Goal: Task Accomplishment & Management: Complete application form

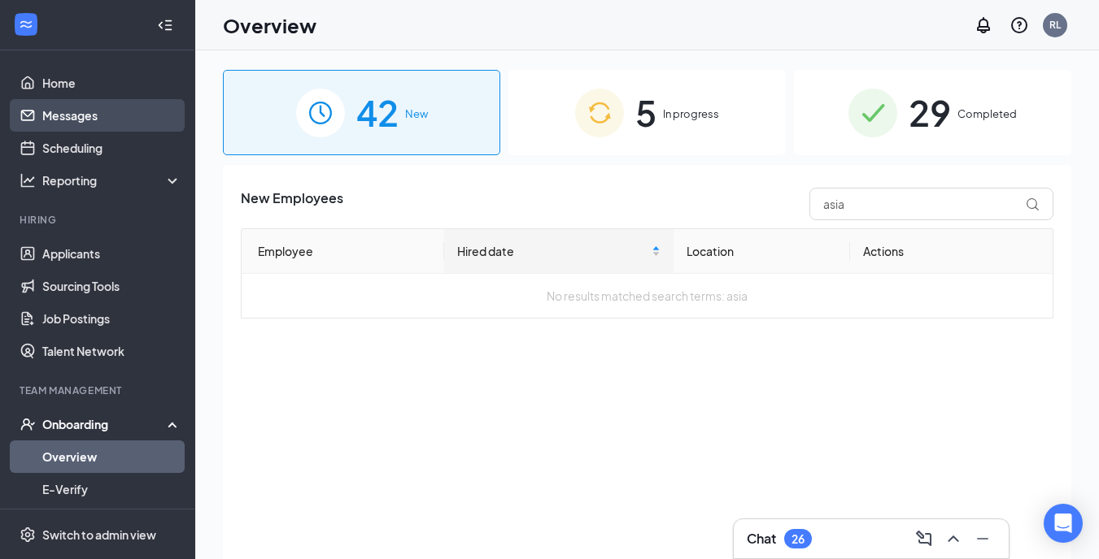
click at [81, 115] on link "Messages" at bounding box center [111, 115] width 139 height 33
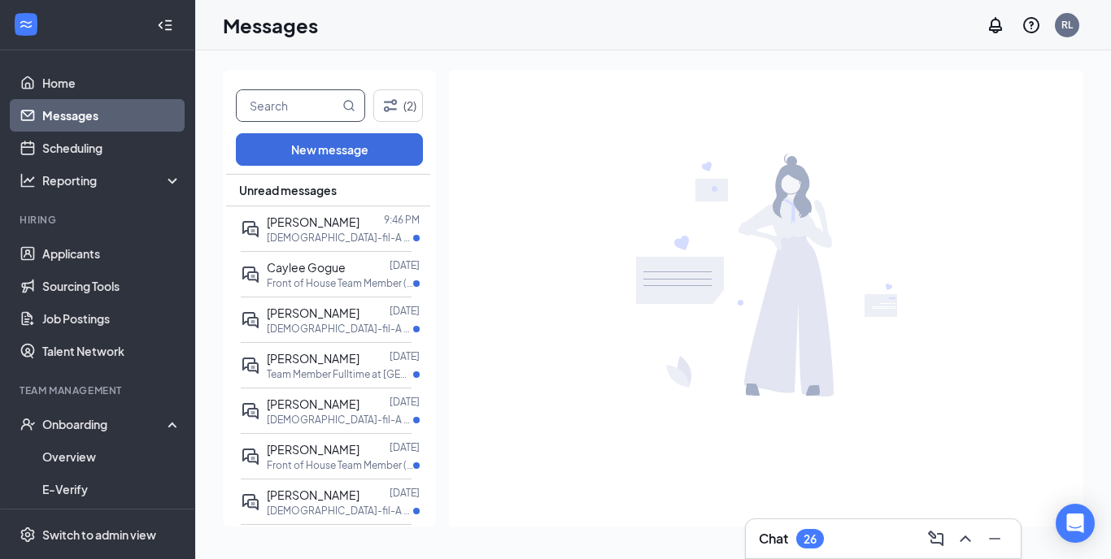
click at [298, 99] on input "text" at bounding box center [288, 105] width 102 height 31
type input "robert"
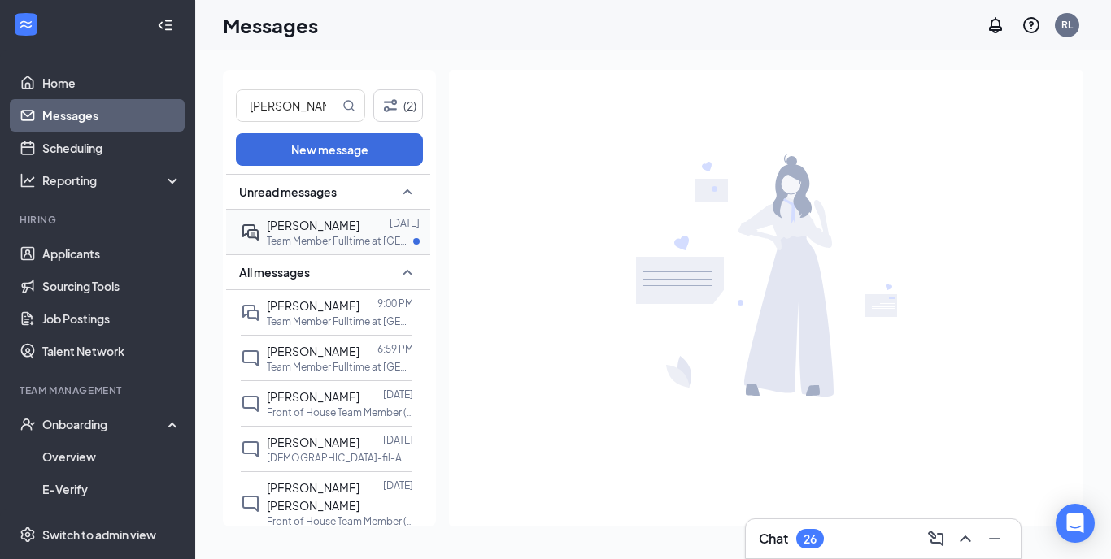
click at [302, 216] on div "Robert Maa" at bounding box center [313, 225] width 93 height 18
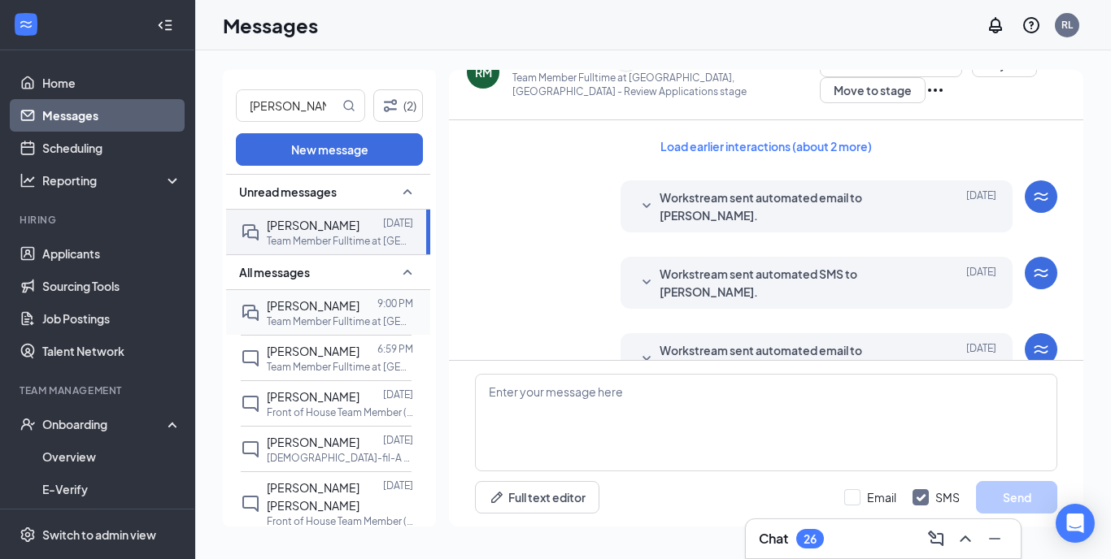
click at [359, 310] on div at bounding box center [368, 306] width 18 height 18
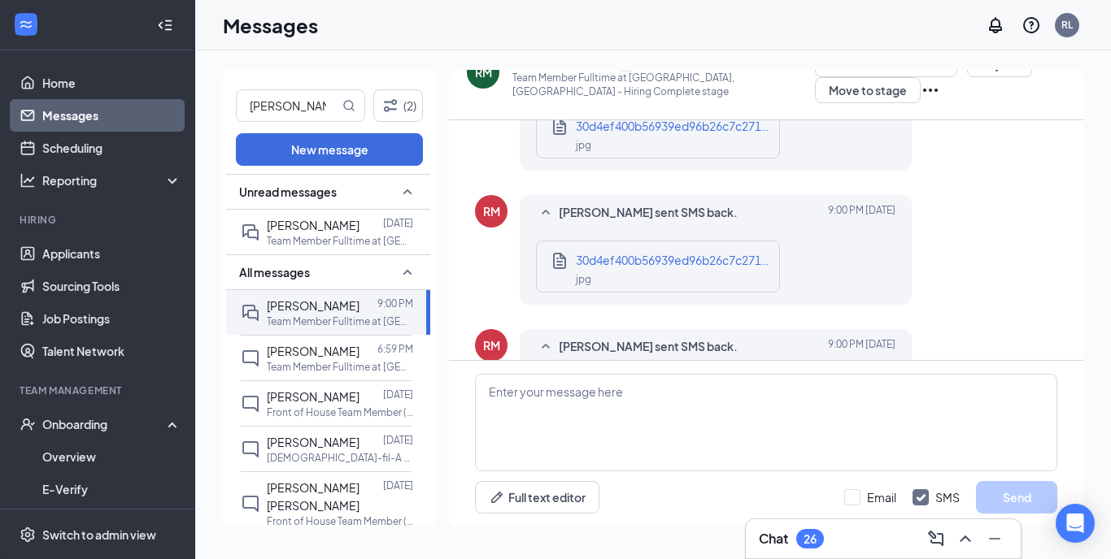
scroll to position [865, 0]
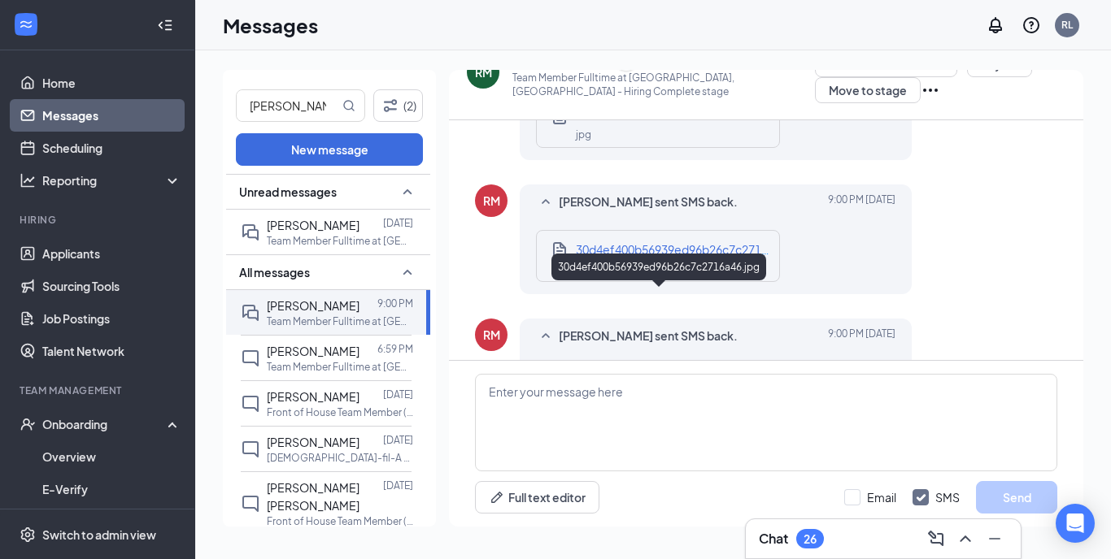
click at [730, 376] on span "30d4ef400b56939ed96b26c7c2716a46.jpg" at bounding box center [692, 383] width 232 height 15
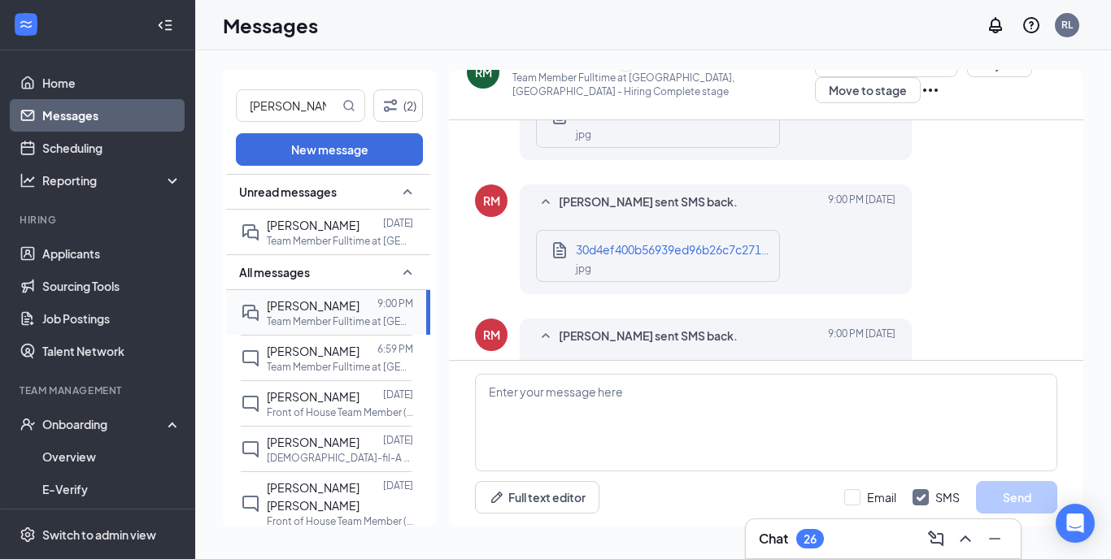
click at [297, 314] on div "Robert McLean" at bounding box center [313, 306] width 93 height 18
click at [484, 78] on div "RM" at bounding box center [483, 72] width 17 height 16
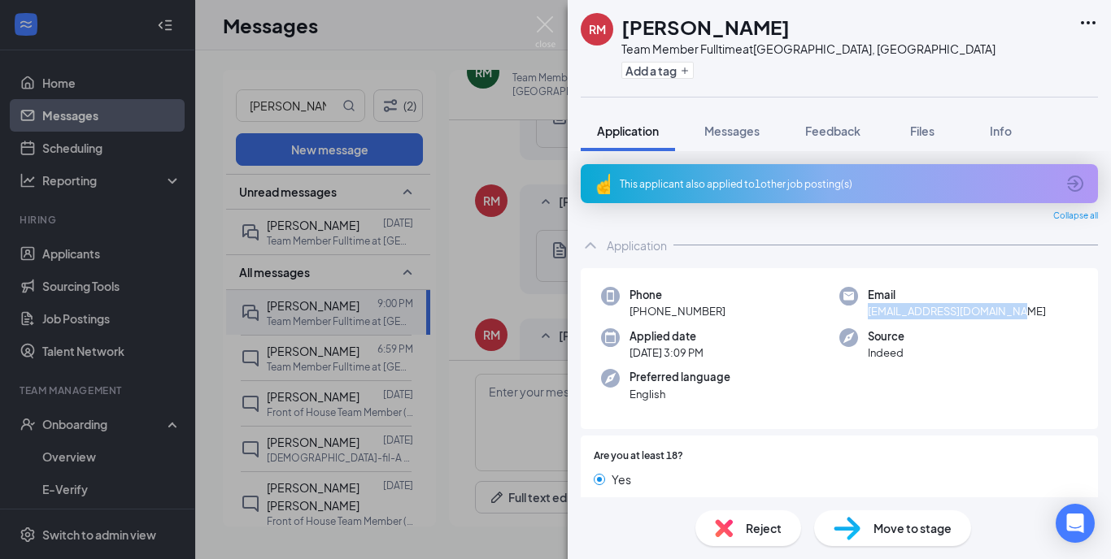
drag, startPoint x: 855, startPoint y: 311, endPoint x: 1020, endPoint y: 308, distance: 164.3
click at [1020, 308] on div "Email mcleanrobert128@gmail.com" at bounding box center [958, 303] width 238 height 33
copy span "mcleanrobert128@gmail.com"
click at [731, 129] on span "Messages" at bounding box center [731, 131] width 55 height 15
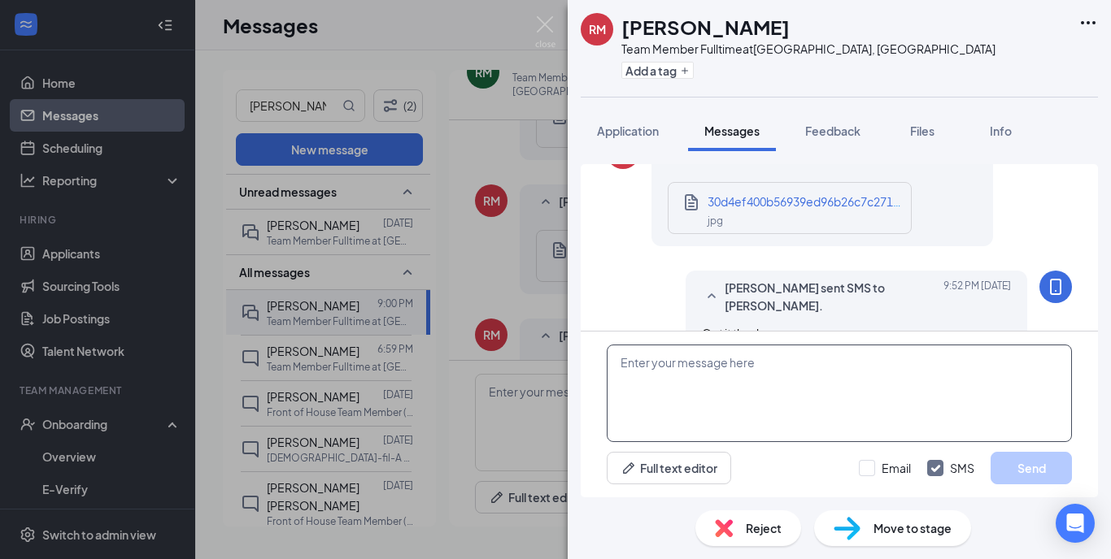
scroll to position [1023, 0]
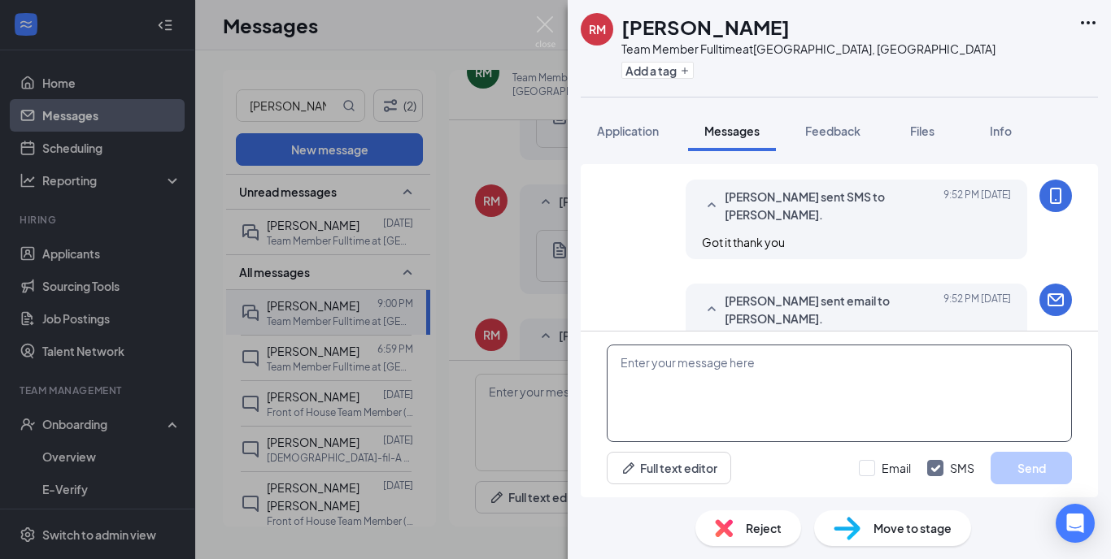
click at [701, 379] on textarea at bounding box center [839, 394] width 465 height 98
paste textarea "[URL][DOMAIN_NAME][SECURITY_DATA]"
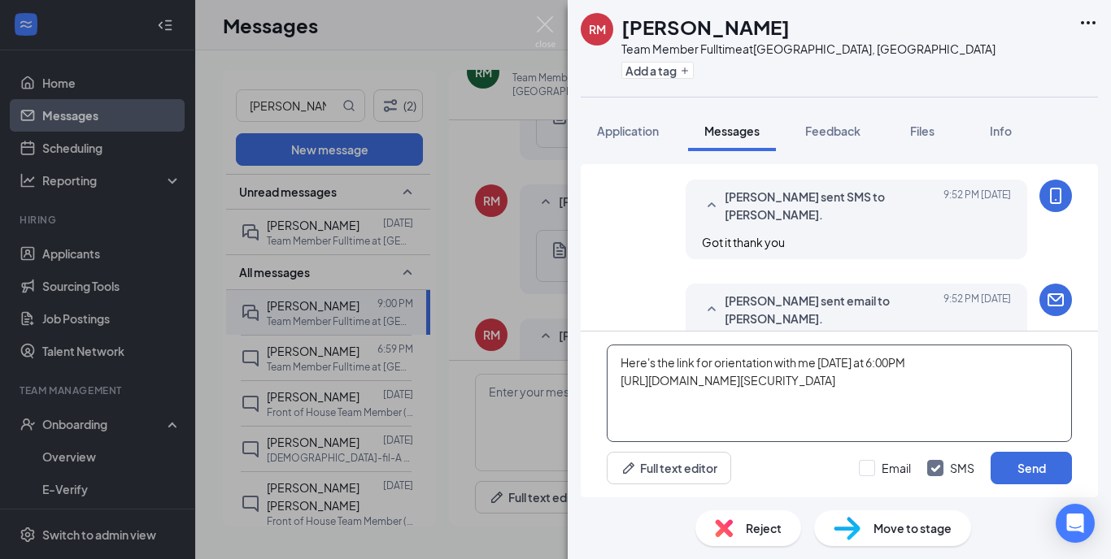
click at [960, 369] on textarea "Here's the link for orientation with me tomorrow at 6:00PM https://us05web.zoom…" at bounding box center [839, 394] width 465 height 98
type textarea "Here's the link for orientation with me tomorrow at 6:00PM https://us05web.zoom…"
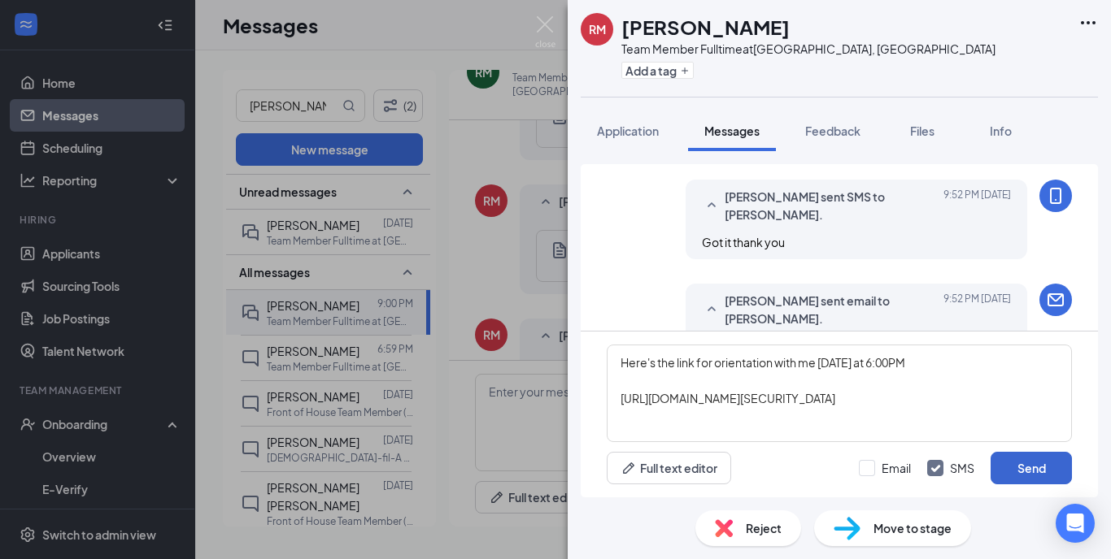
click at [1051, 474] on button "Send" at bounding box center [1030, 468] width 81 height 33
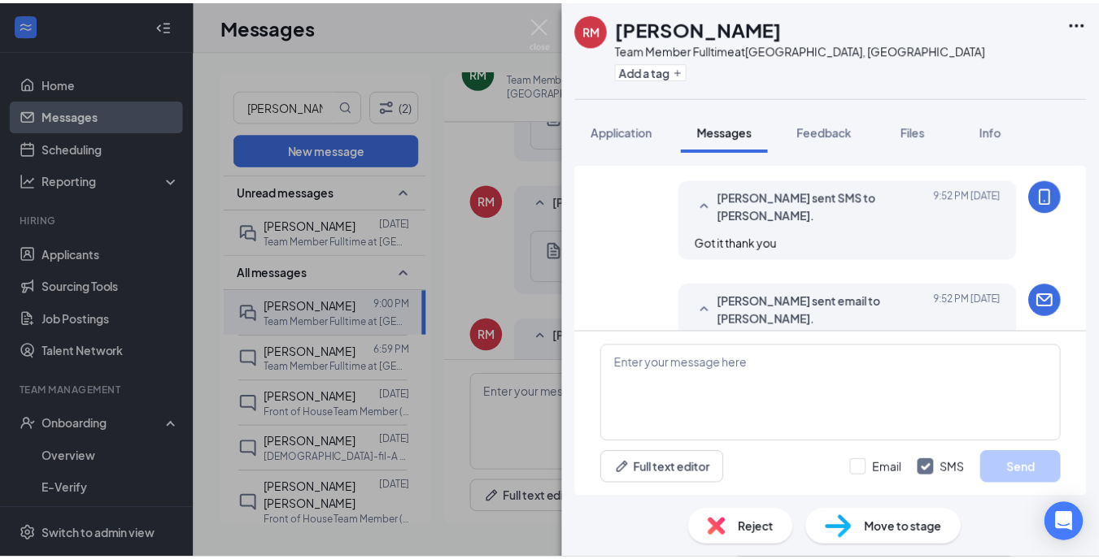
scroll to position [1164, 0]
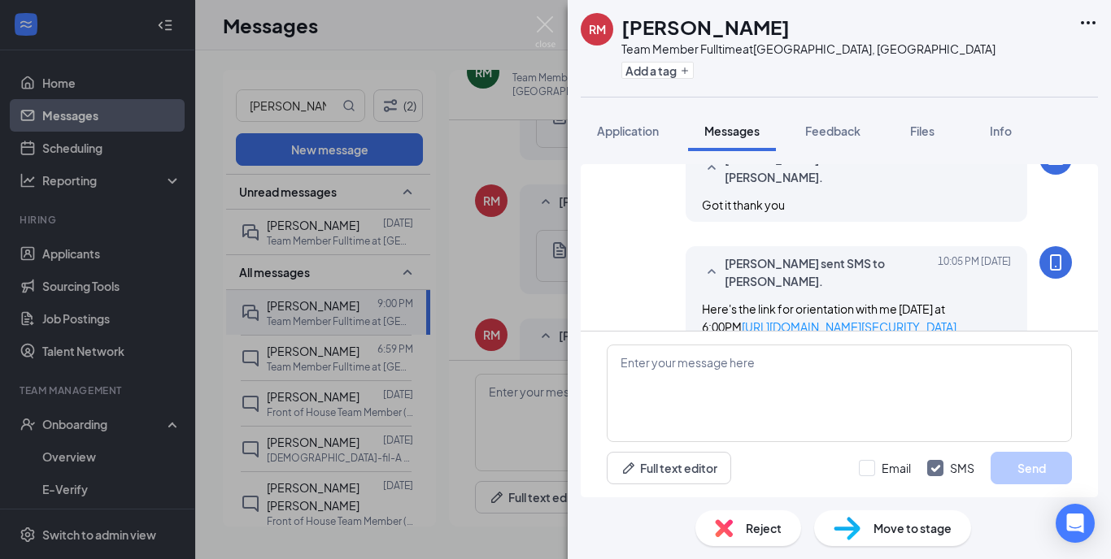
drag, startPoint x: 691, startPoint y: 242, endPoint x: 944, endPoint y: 301, distance: 259.6
click at [945, 301] on div "Here's the link for orientation with me tomorrow at 6:00PM https://us05web.zoom…" at bounding box center [856, 318] width 309 height 36
copy span "Here's the link for orientation with me tomorrow at 6:00PM https://us05web.zoom…"
click at [542, 17] on img at bounding box center [545, 32] width 20 height 32
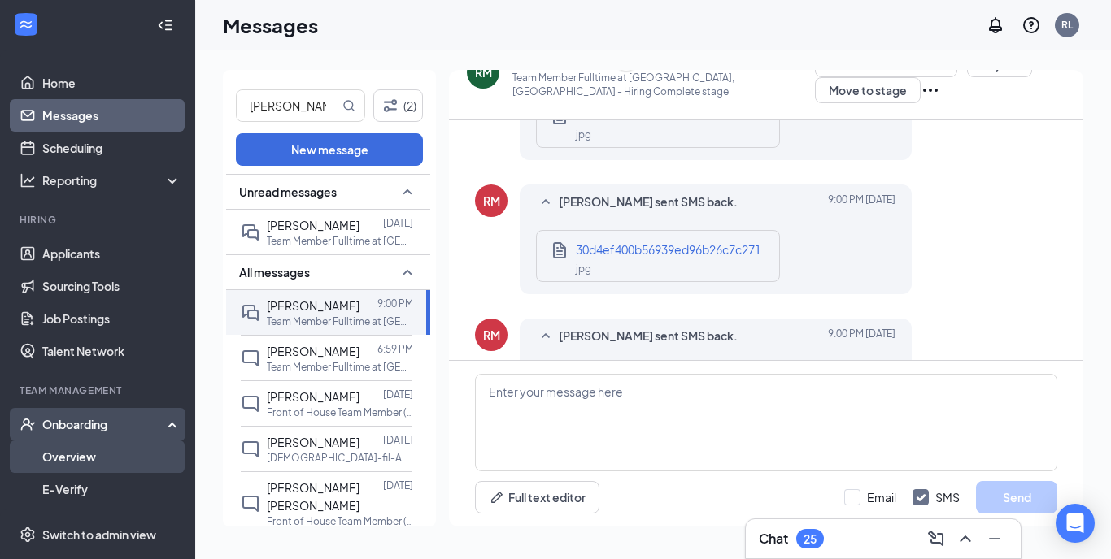
click at [74, 457] on link "Overview" at bounding box center [111, 457] width 139 height 33
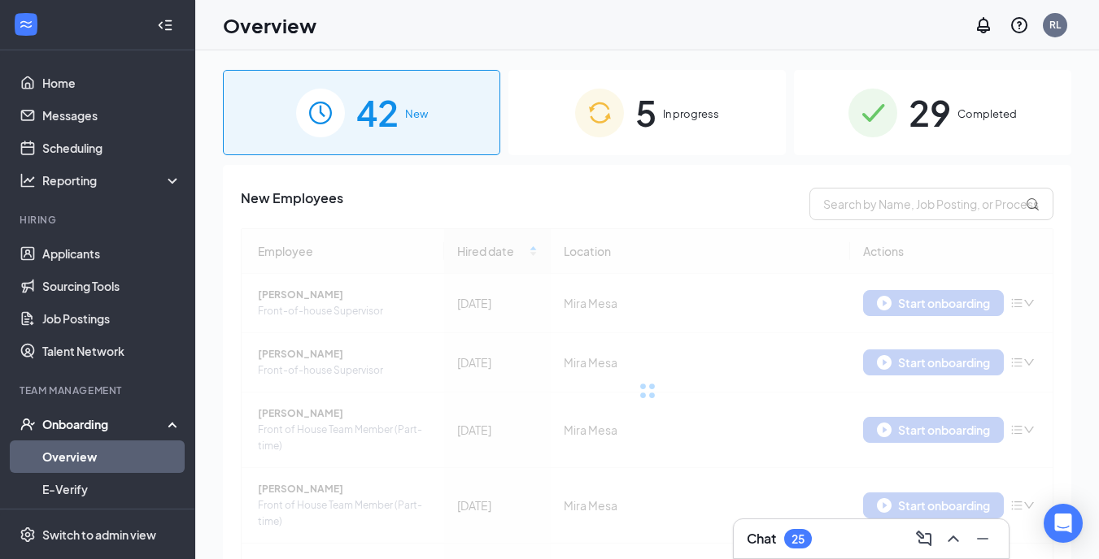
click at [676, 116] on span "In progress" at bounding box center [691, 114] width 56 height 16
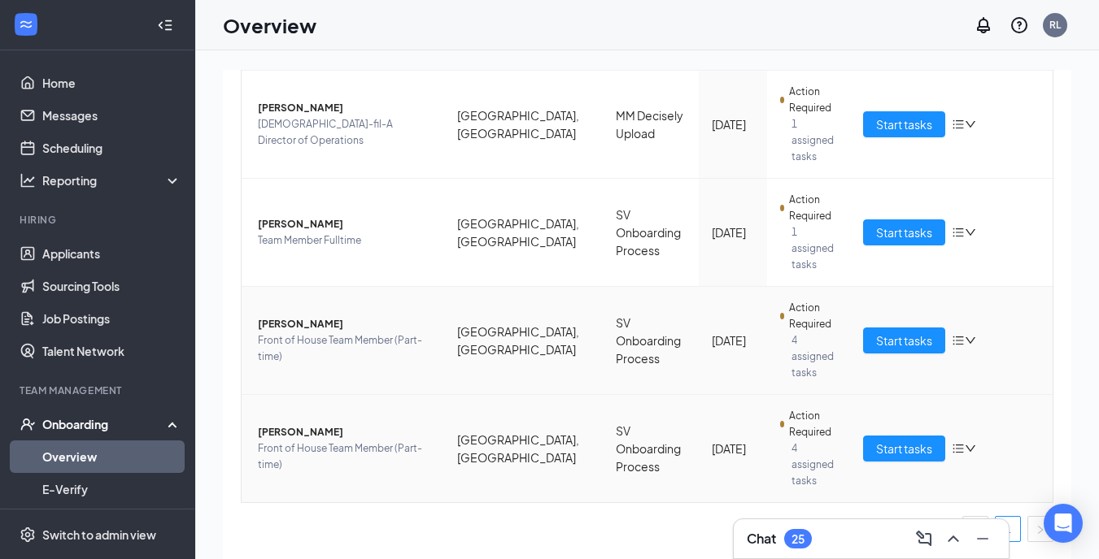
scroll to position [329, 0]
click at [894, 446] on span "Start tasks" at bounding box center [904, 449] width 56 height 18
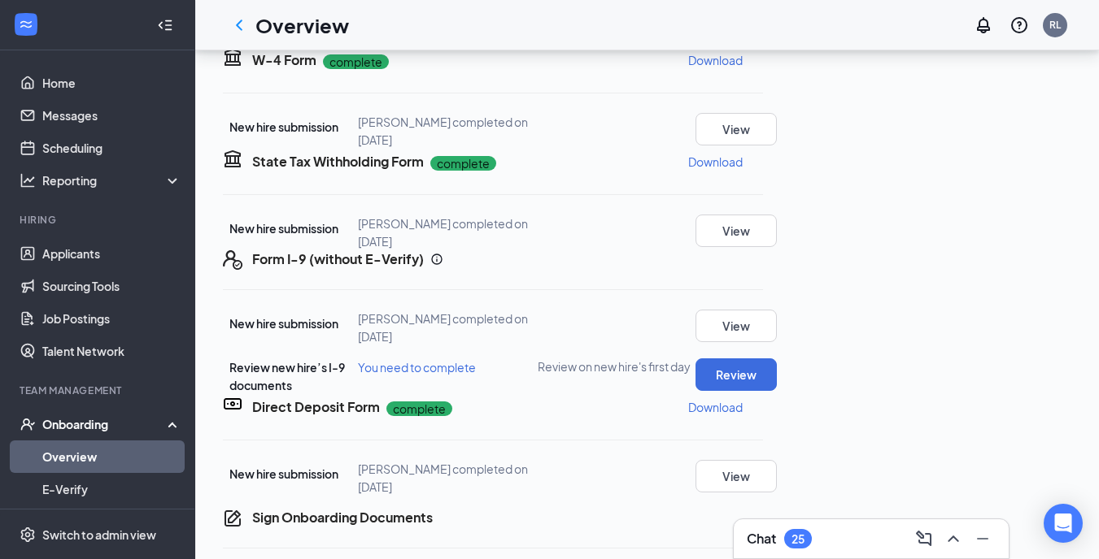
scroll to position [364, 0]
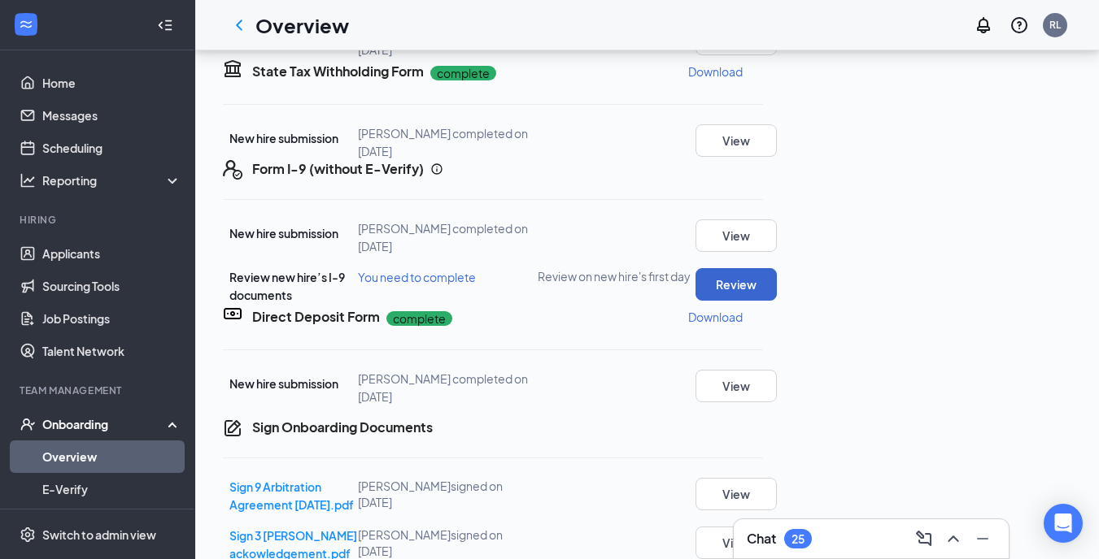
click at [777, 283] on button "Review" at bounding box center [735, 284] width 81 height 33
type input "[DATE]"
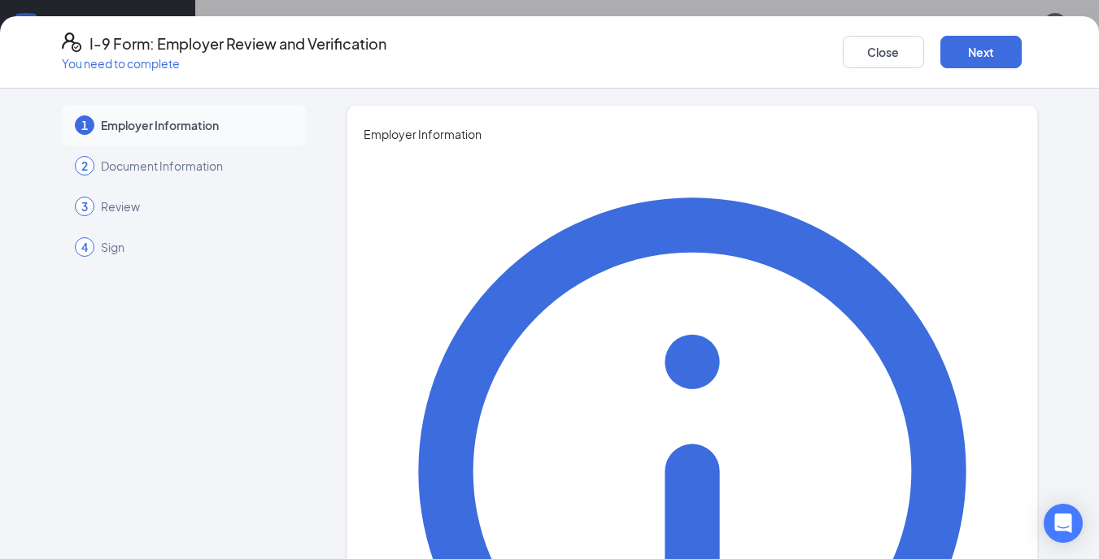
type input "[PERSON_NAME]"
type input "[GEOGRAPHIC_DATA]"
type input "Human Resources Director"
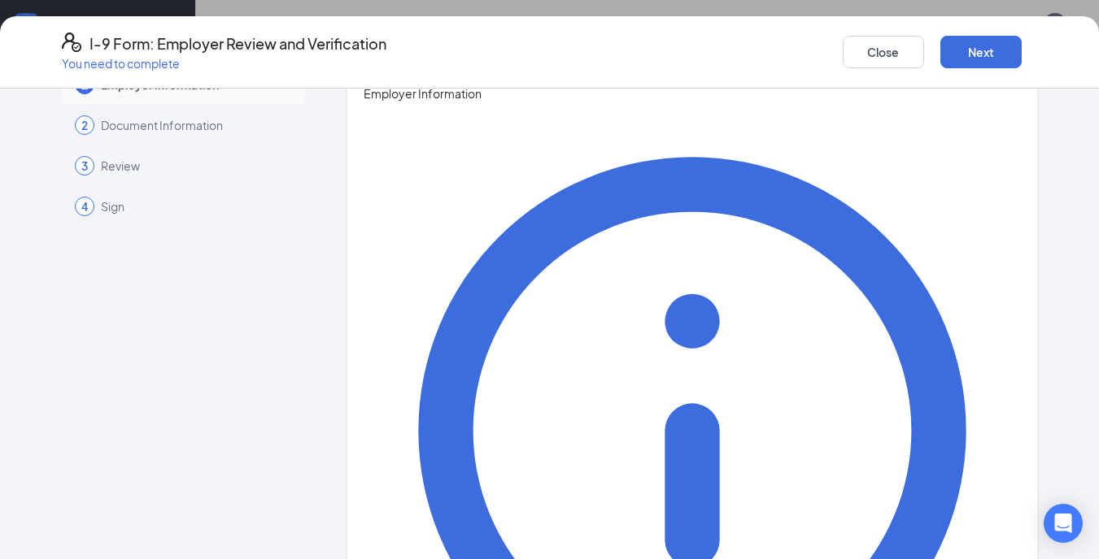
scroll to position [39, 0]
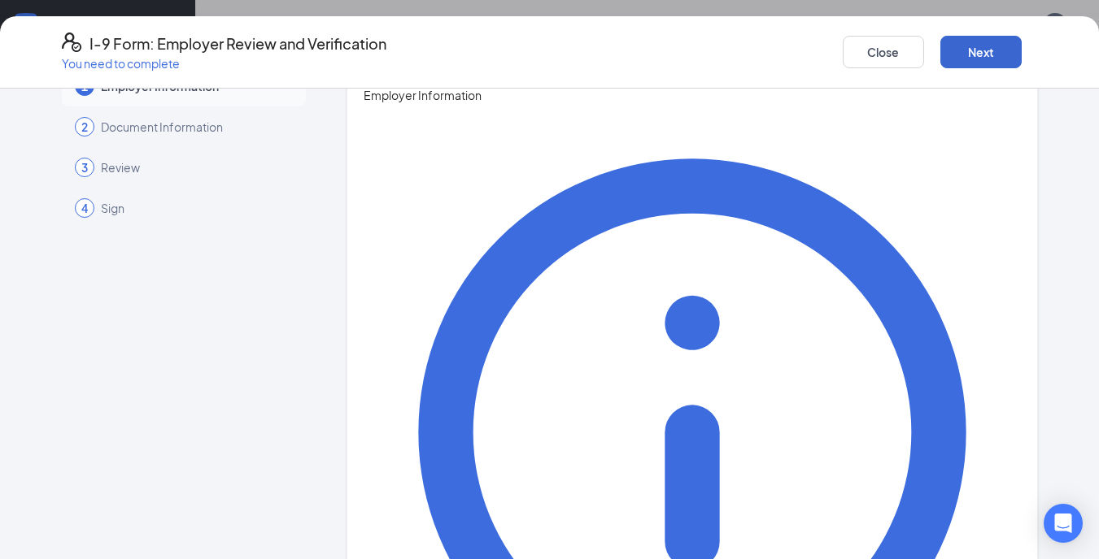
click at [968, 48] on button "Next" at bounding box center [980, 52] width 81 height 33
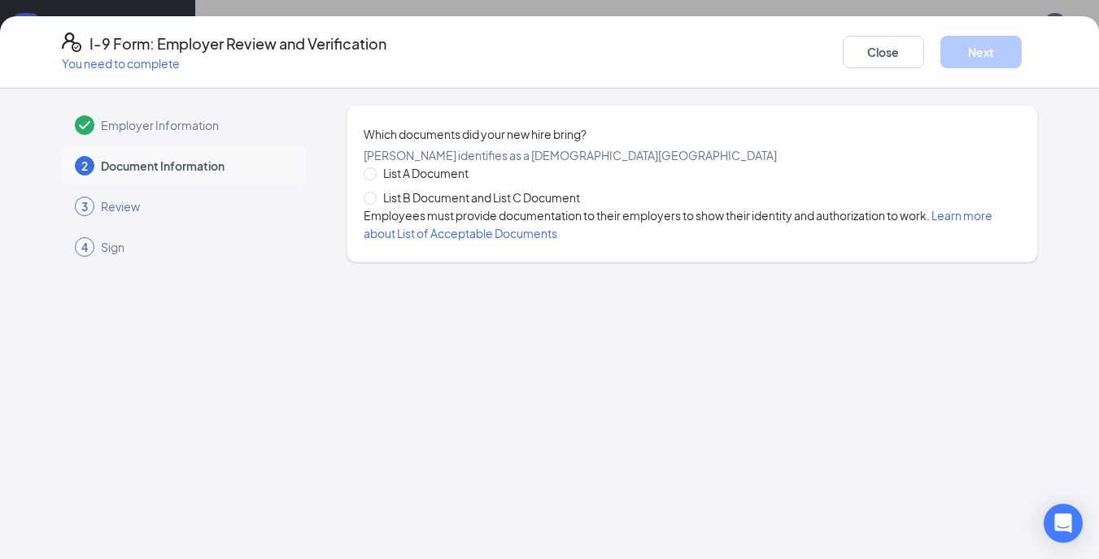
scroll to position [0, 0]
click at [372, 203] on input "List B Document and List C Document" at bounding box center [368, 197] width 11 height 11
radio input "true"
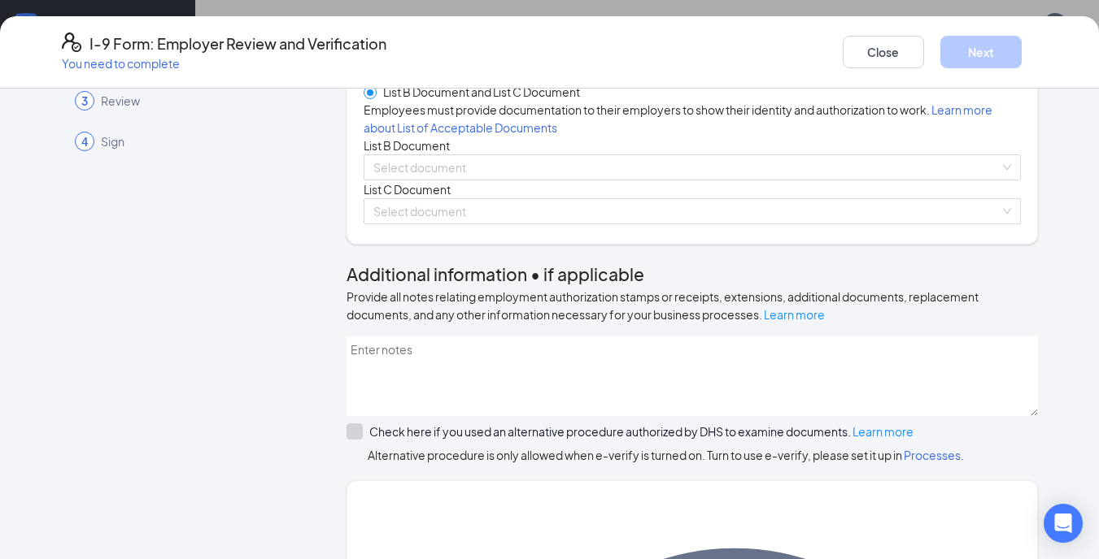
scroll to position [129, 0]
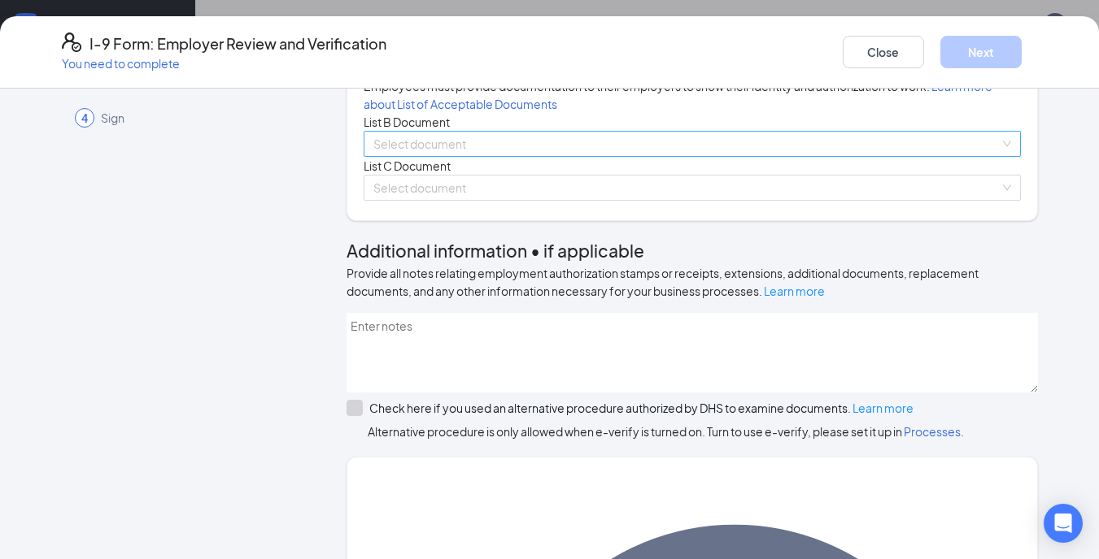
click at [469, 156] on input "search" at bounding box center [686, 144] width 626 height 24
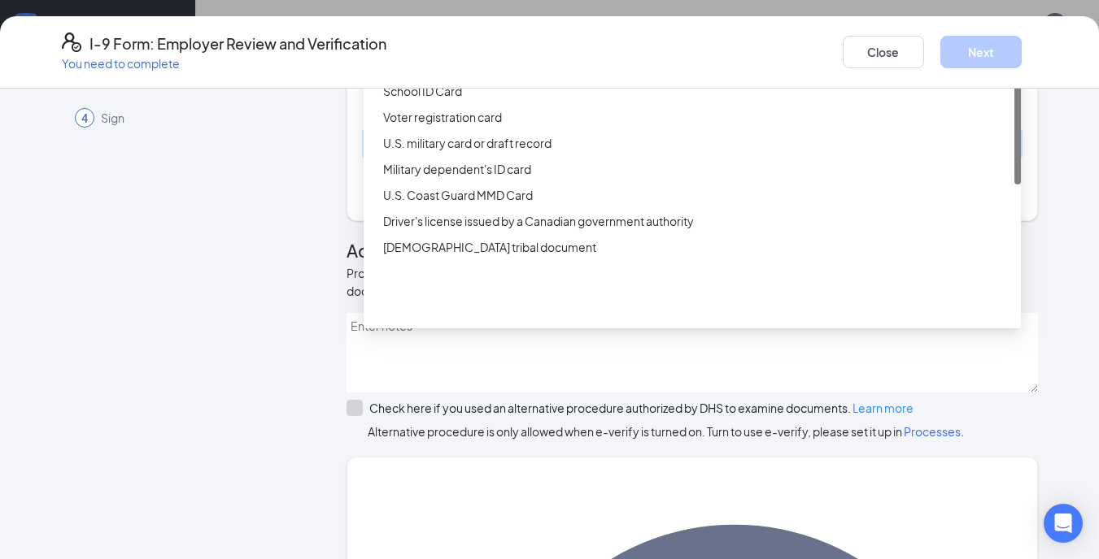
click at [477, 48] on div "Driver’s License issued by U.S State or outlying US possession" at bounding box center [697, 39] width 628 height 18
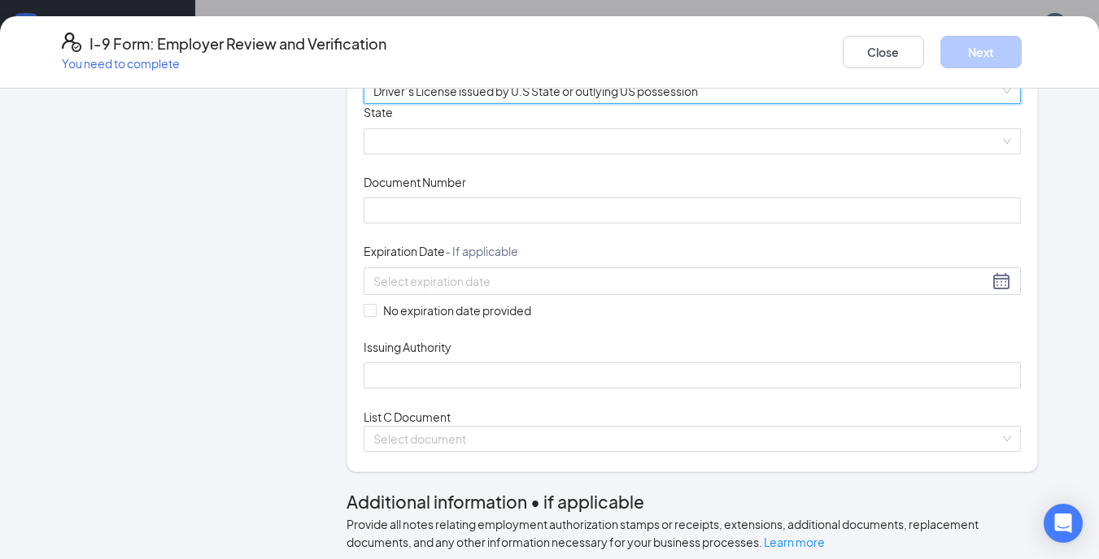
scroll to position [190, 0]
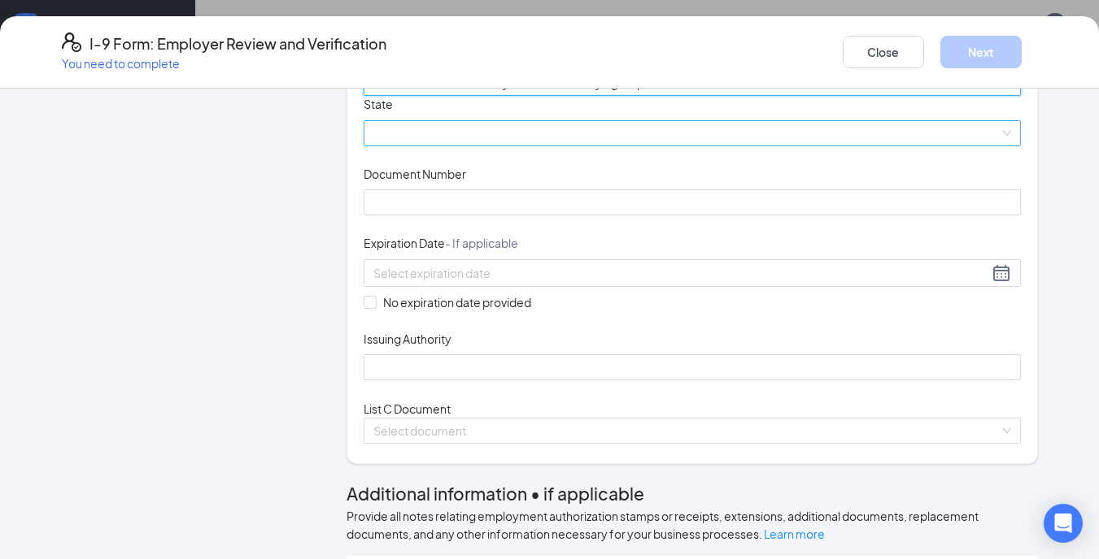
click at [443, 146] on span at bounding box center [692, 133] width 638 height 24
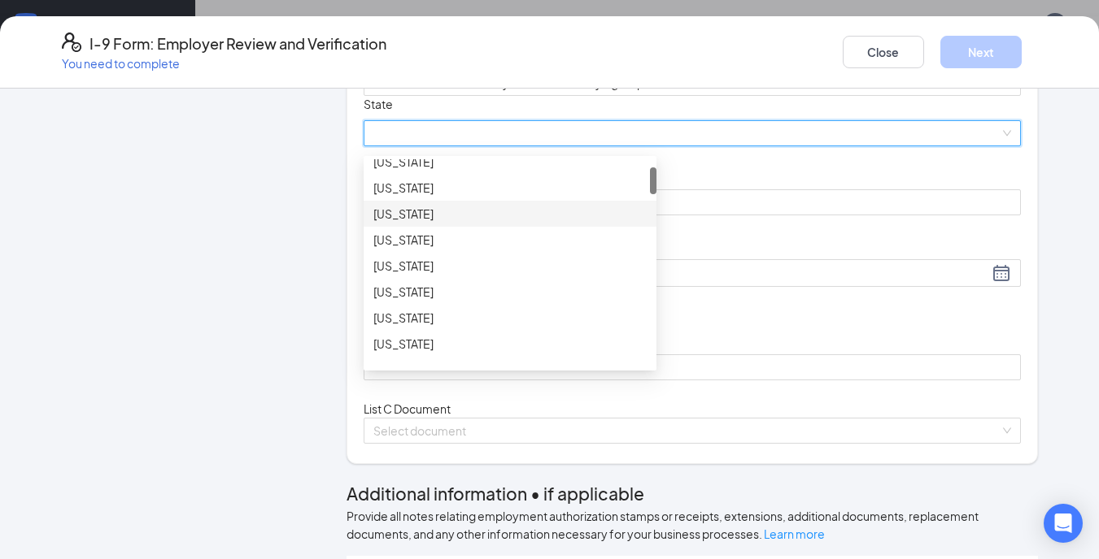
scroll to position [60, 0]
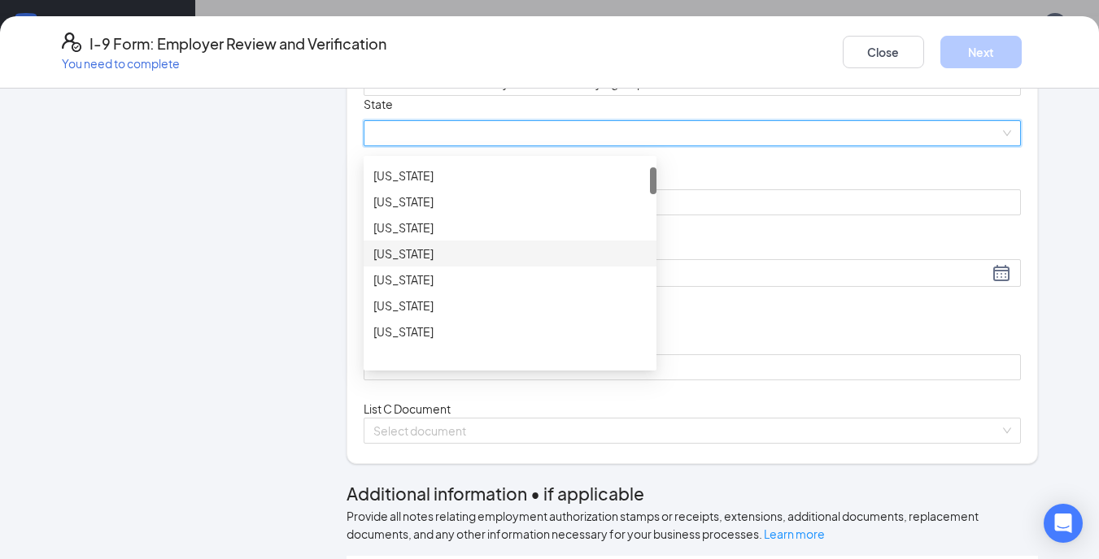
click at [403, 263] on div "California" at bounding box center [509, 254] width 273 height 18
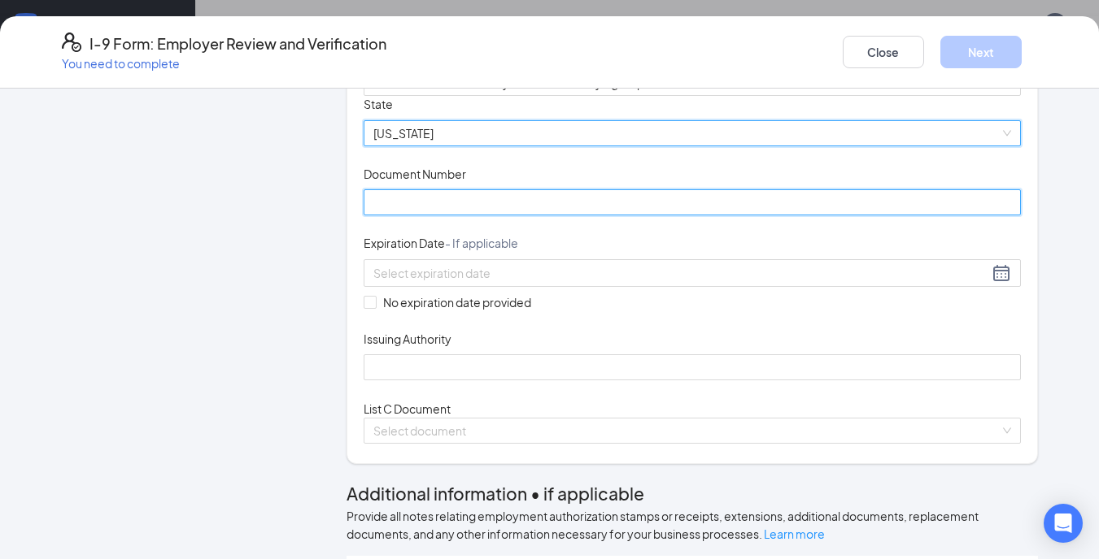
click at [446, 215] on input "Document Number" at bounding box center [691, 202] width 657 height 26
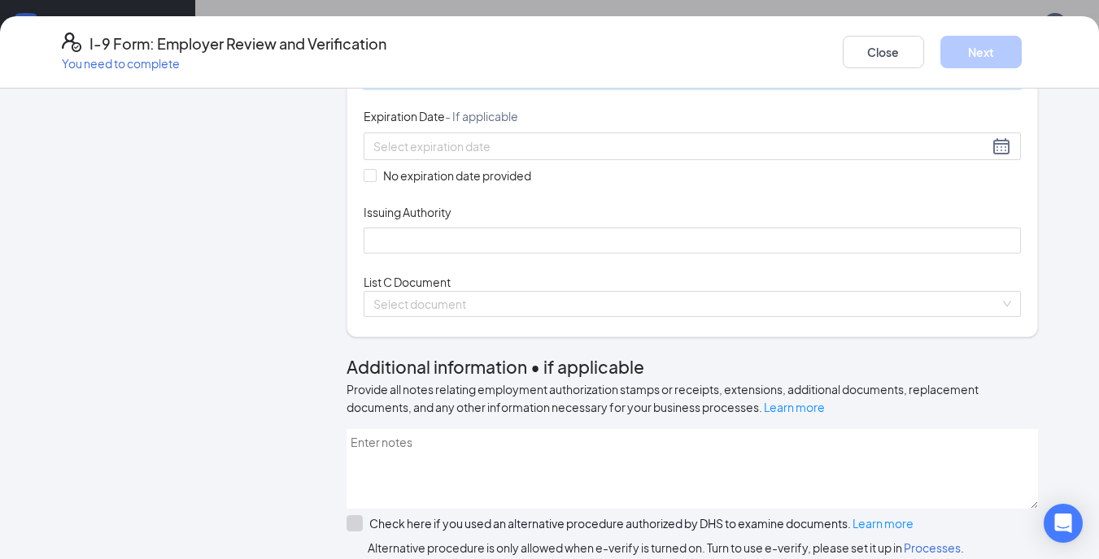
scroll to position [314, 0]
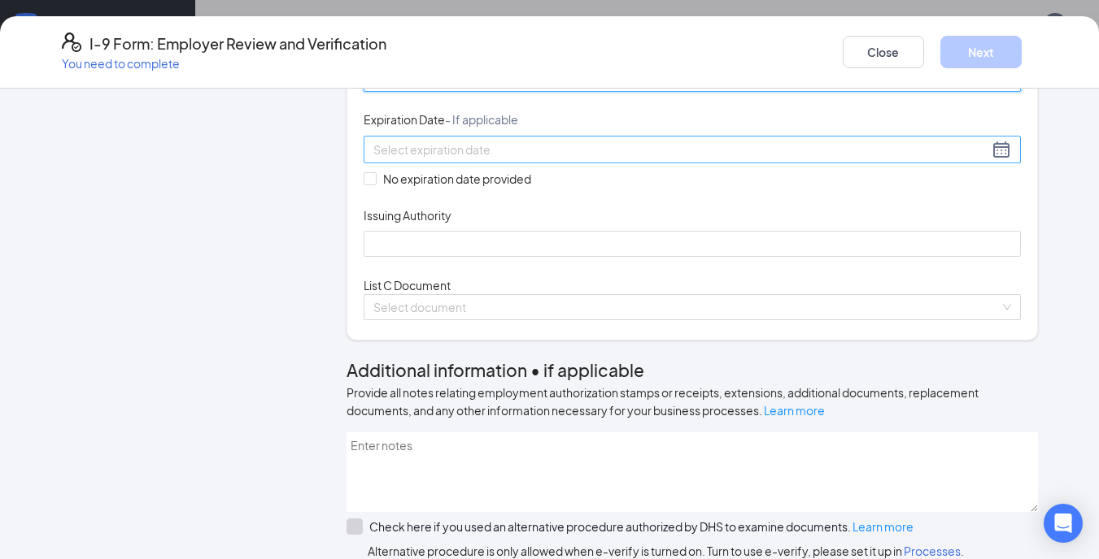
type input "Y14126540"
click at [403, 159] on input at bounding box center [680, 150] width 615 height 18
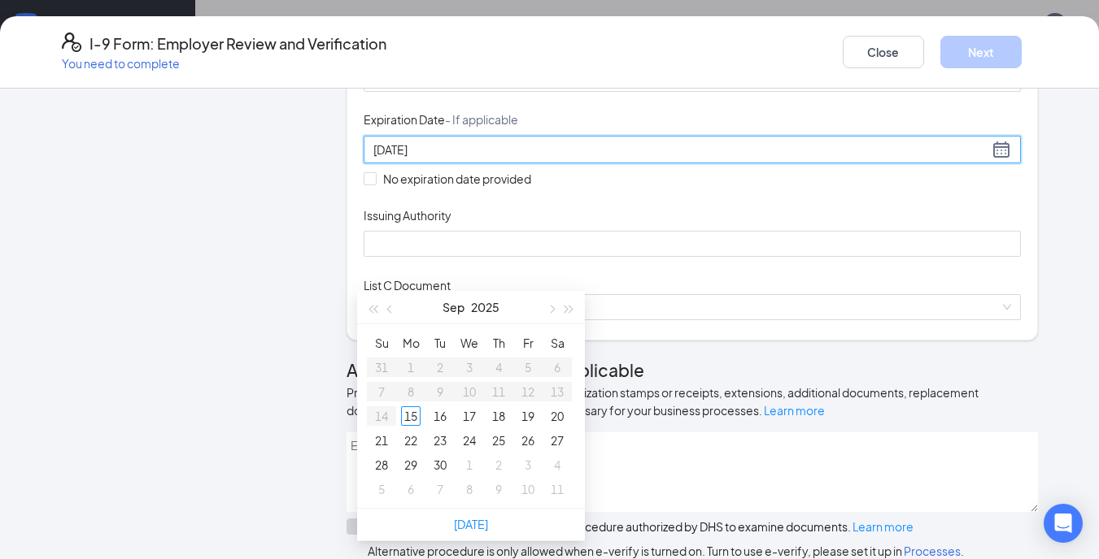
click at [373, 159] on input "3/04/2026" at bounding box center [680, 150] width 615 height 18
click at [472, 365] on div "4" at bounding box center [469, 368] width 20 height 20
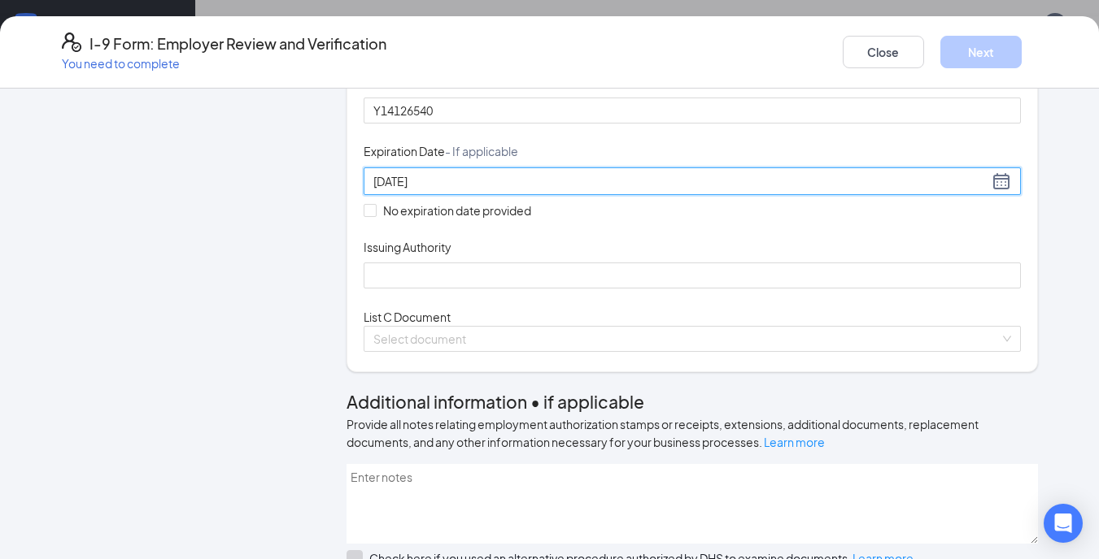
scroll to position [328, 0]
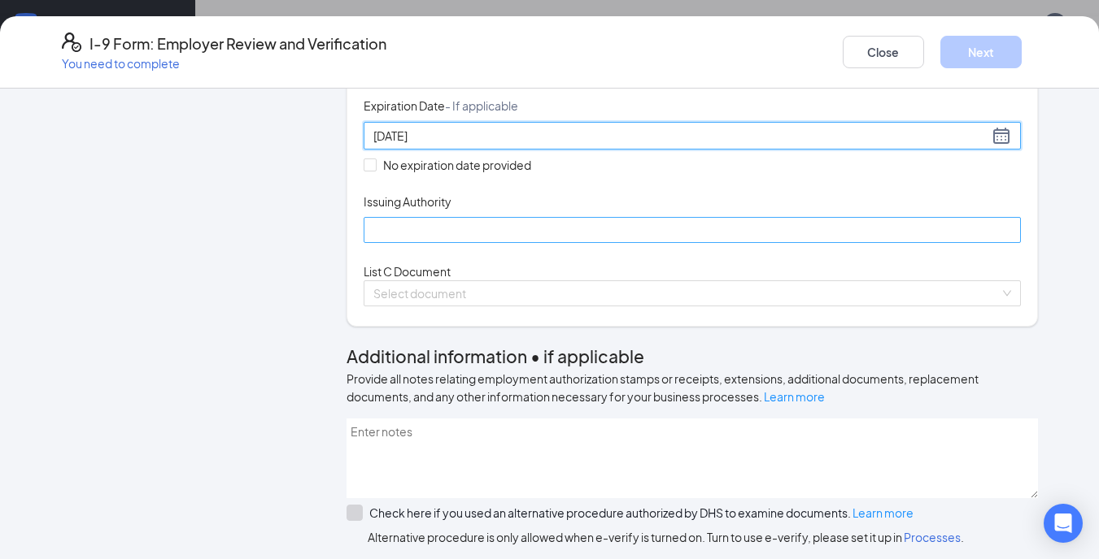
type input "03/04/2026"
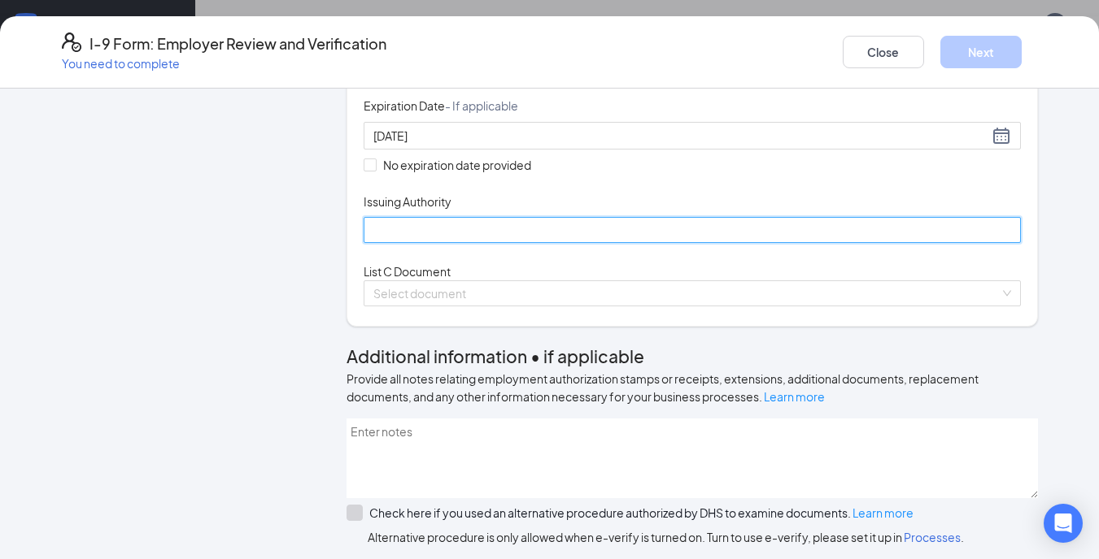
click at [472, 243] on input "Issuing Authority" at bounding box center [691, 230] width 657 height 26
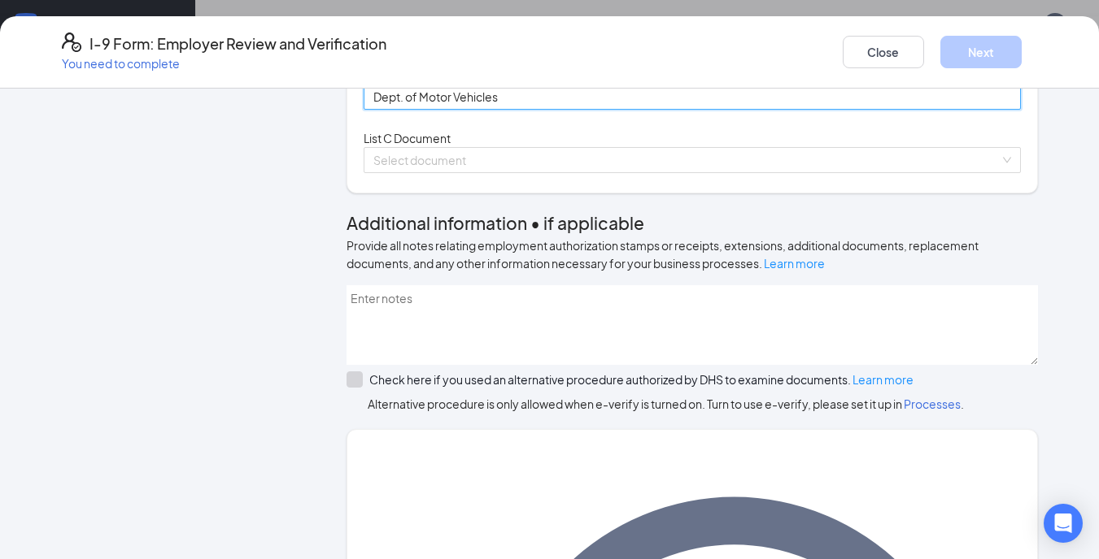
scroll to position [460, 0]
type input "Dept. of Motor Vehicles"
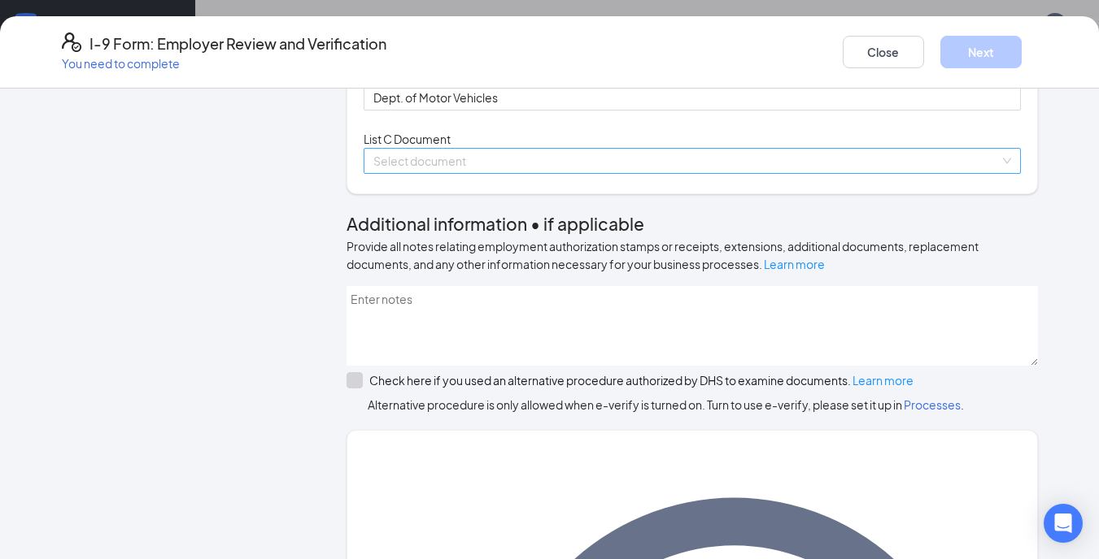
click at [404, 173] on input "search" at bounding box center [686, 161] width 626 height 24
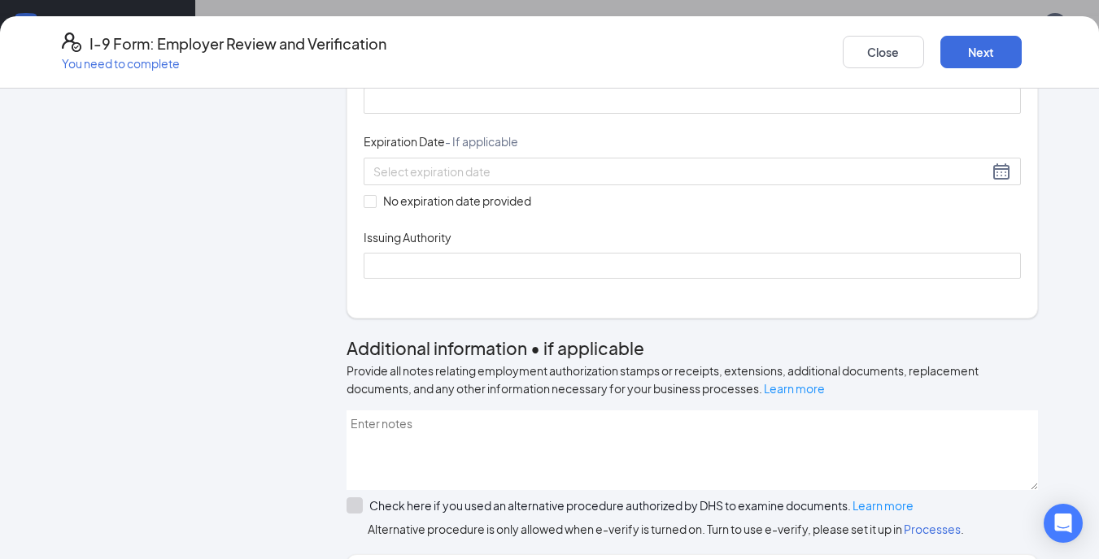
scroll to position [580, 0]
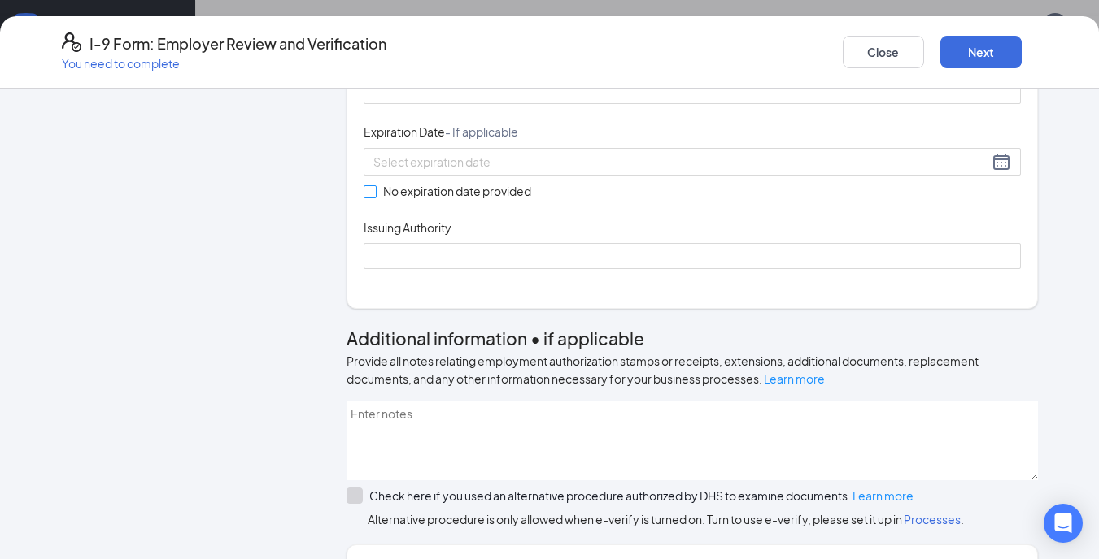
click at [368, 198] on span at bounding box center [369, 191] width 13 height 13
click at [368, 197] on input "No expiration date provided" at bounding box center [368, 190] width 11 height 11
checkbox input "true"
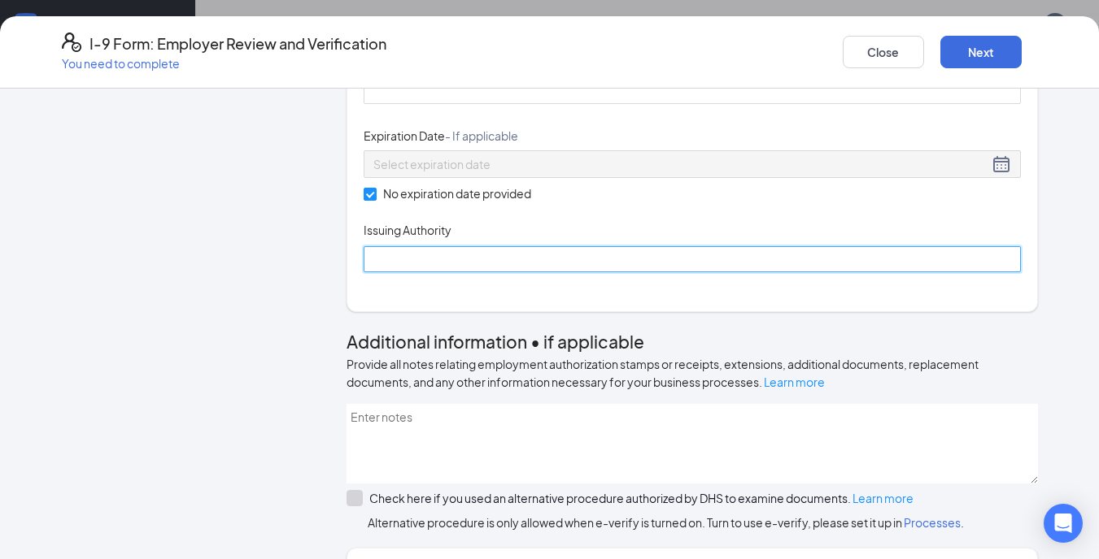
click at [394, 272] on input "Issuing Authority" at bounding box center [691, 259] width 657 height 26
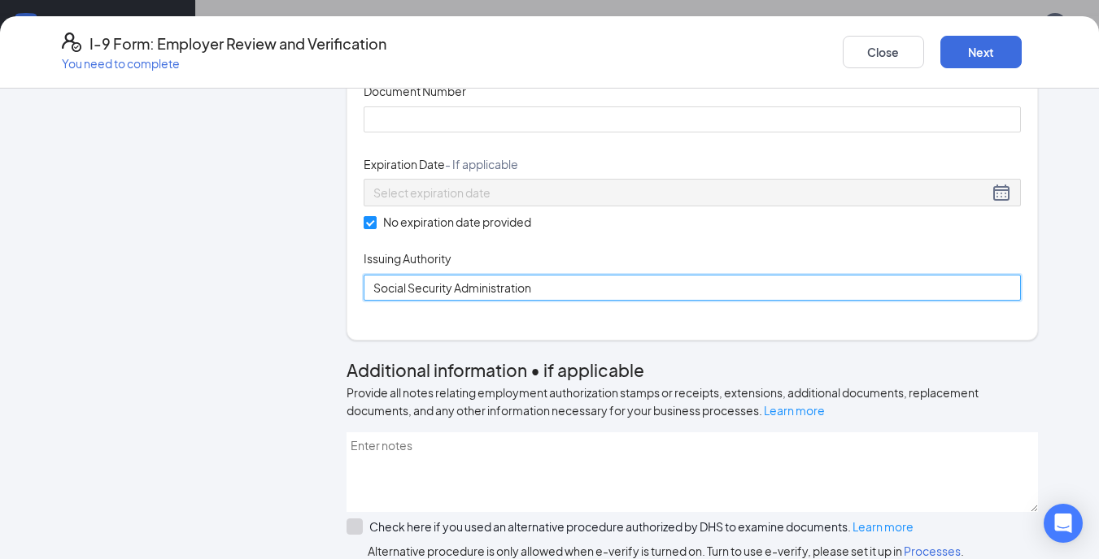
scroll to position [552, 0]
type input "Social Security Administration"
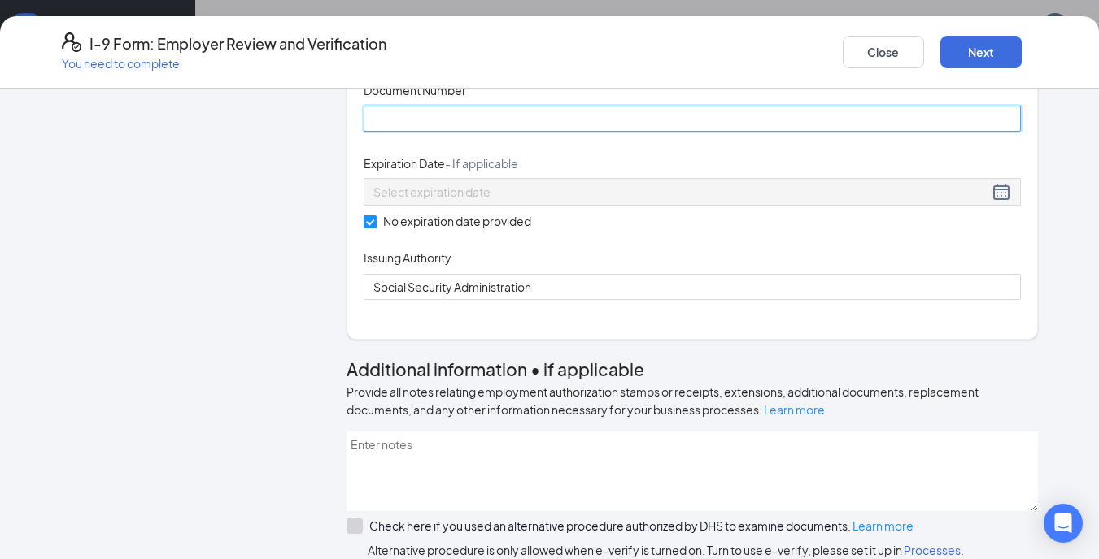
click at [397, 132] on input "Document Number" at bounding box center [691, 119] width 657 height 26
paste input "624432098"
type input "624432098"
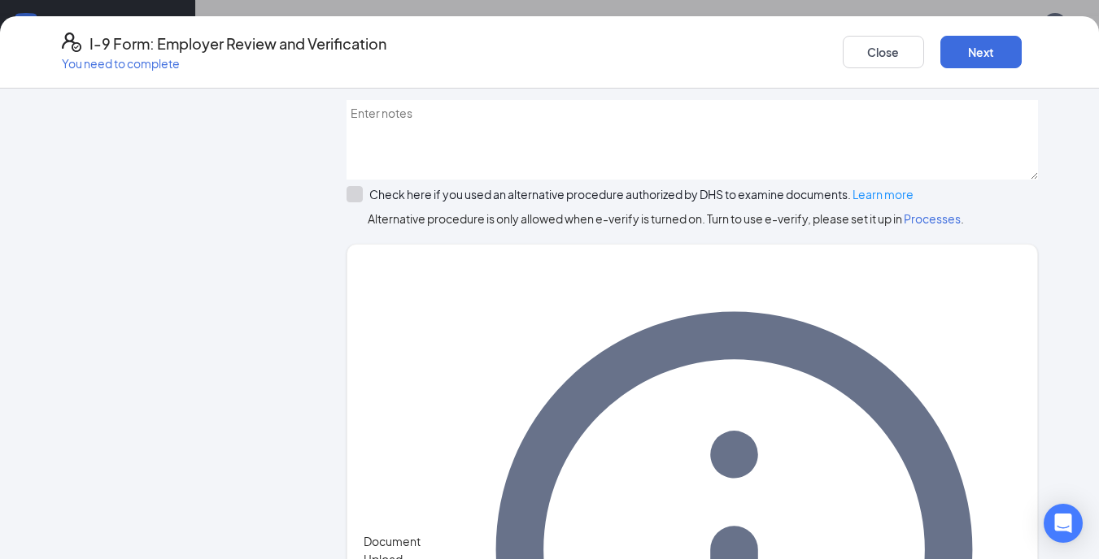
scroll to position [923, 0]
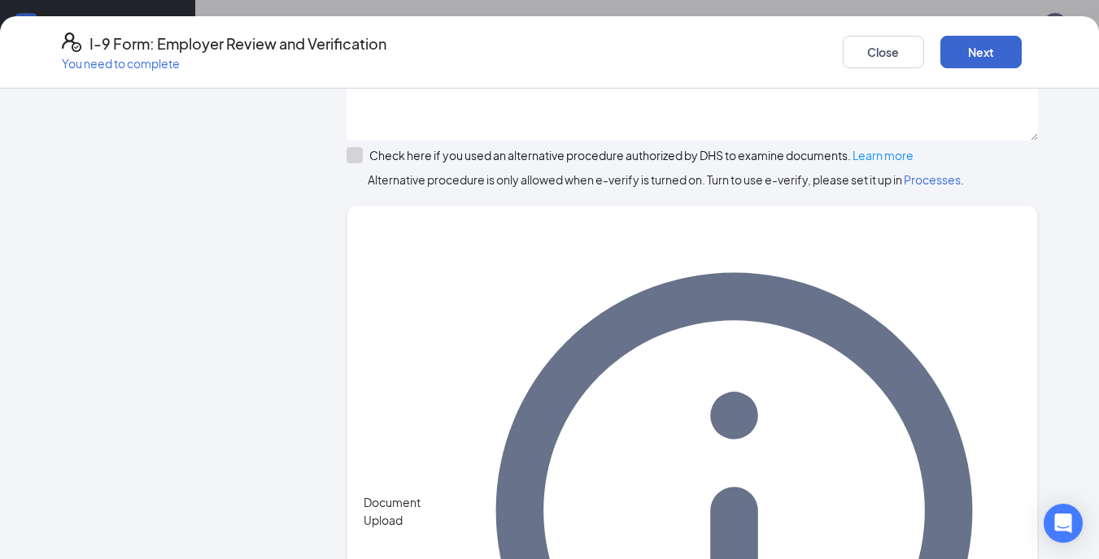
click at [958, 48] on button "Next" at bounding box center [980, 52] width 81 height 33
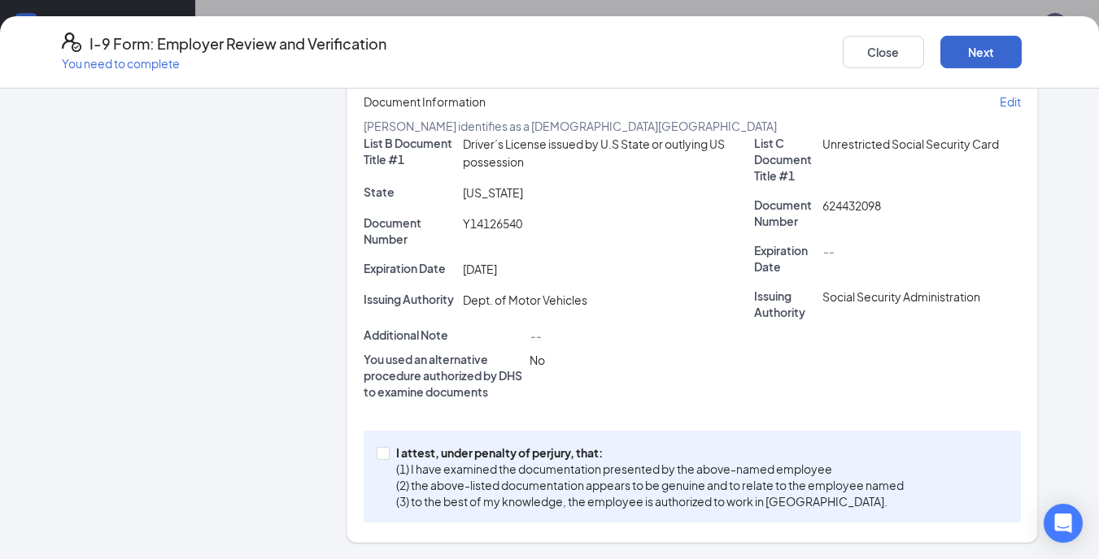
scroll to position [392, 0]
click at [376, 459] on span at bounding box center [382, 453] width 13 height 13
click at [376, 459] on input "I attest, under penalty of perjury, that: (1) I have examined the documentation…" at bounding box center [381, 452] width 11 height 11
checkbox input "true"
click at [976, 46] on button "Next" at bounding box center [980, 52] width 81 height 33
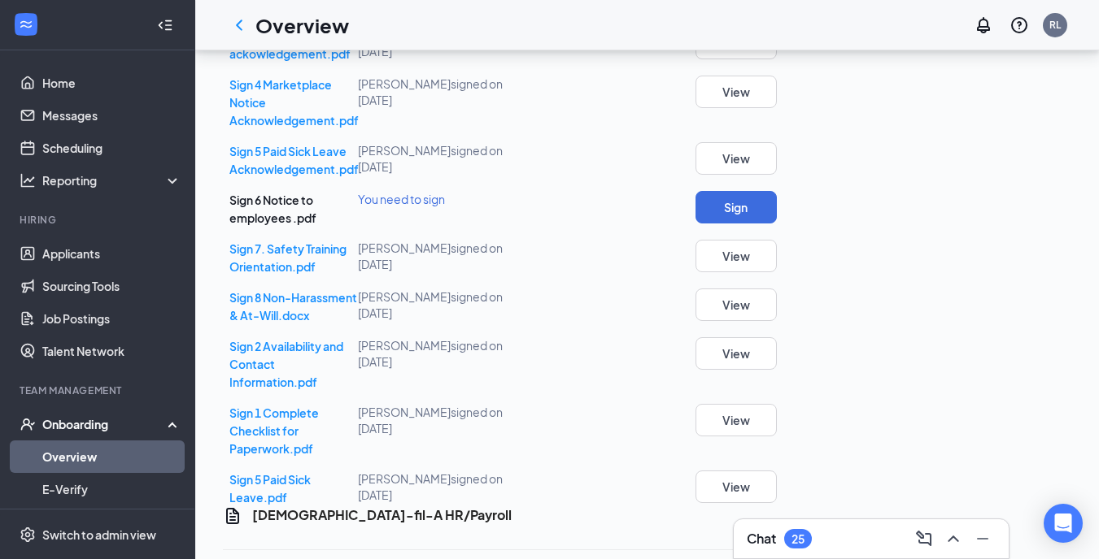
scroll to position [851, 0]
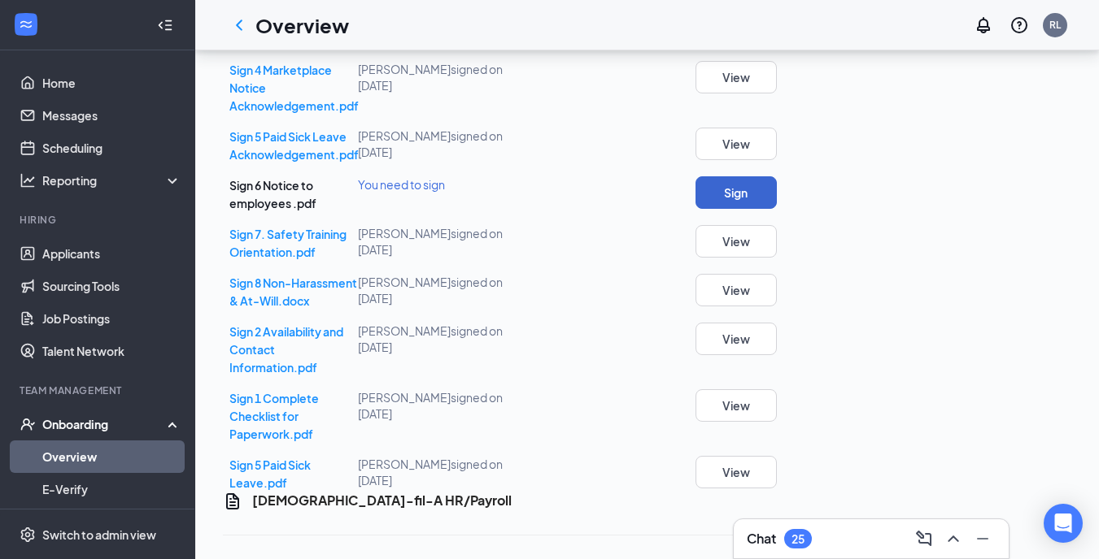
click at [777, 209] on button "Sign" at bounding box center [735, 192] width 81 height 33
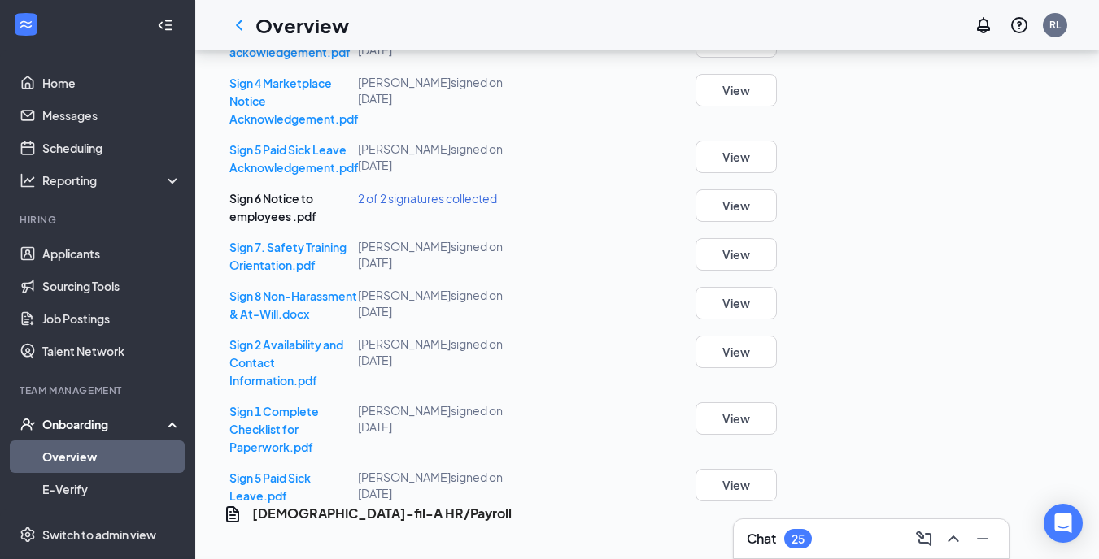
click at [681, 295] on div "Sign Onboarding Documents Asia Jones completed on Sep 15, 2025 Close Sign 9 Arb…" at bounding box center [549, 279] width 1099 height 559
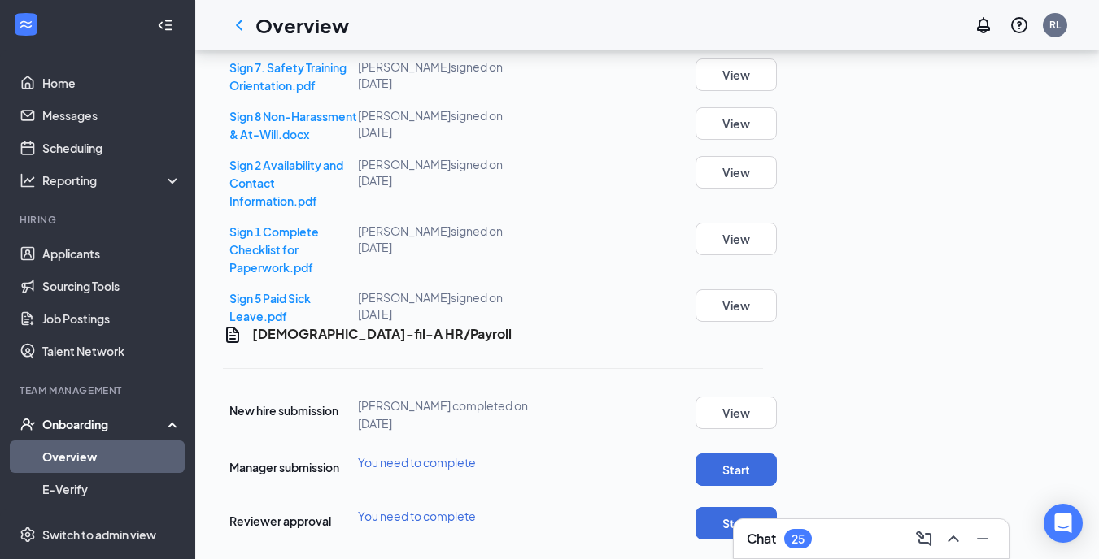
click at [777, 454] on button "Start" at bounding box center [735, 470] width 81 height 33
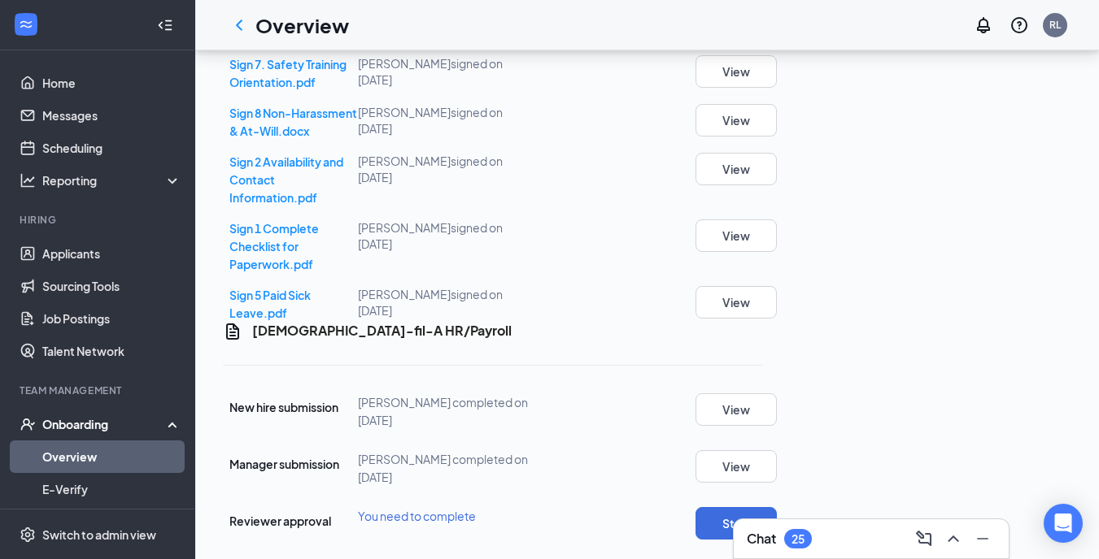
scroll to position [1258, 0]
click at [777, 507] on button "Start" at bounding box center [735, 523] width 81 height 33
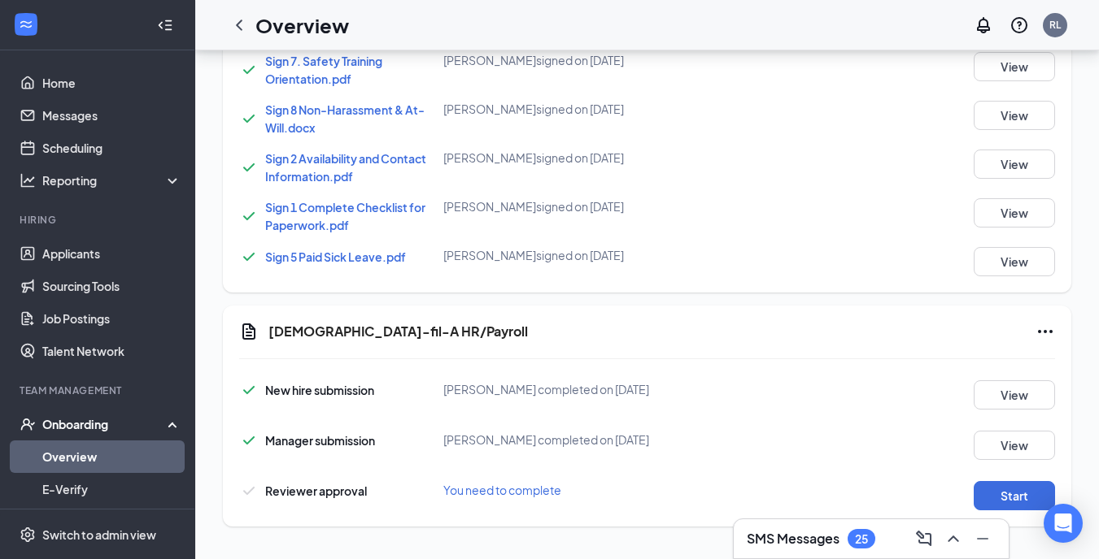
scroll to position [1232, 0]
click at [1016, 497] on button "Start" at bounding box center [1013, 495] width 81 height 29
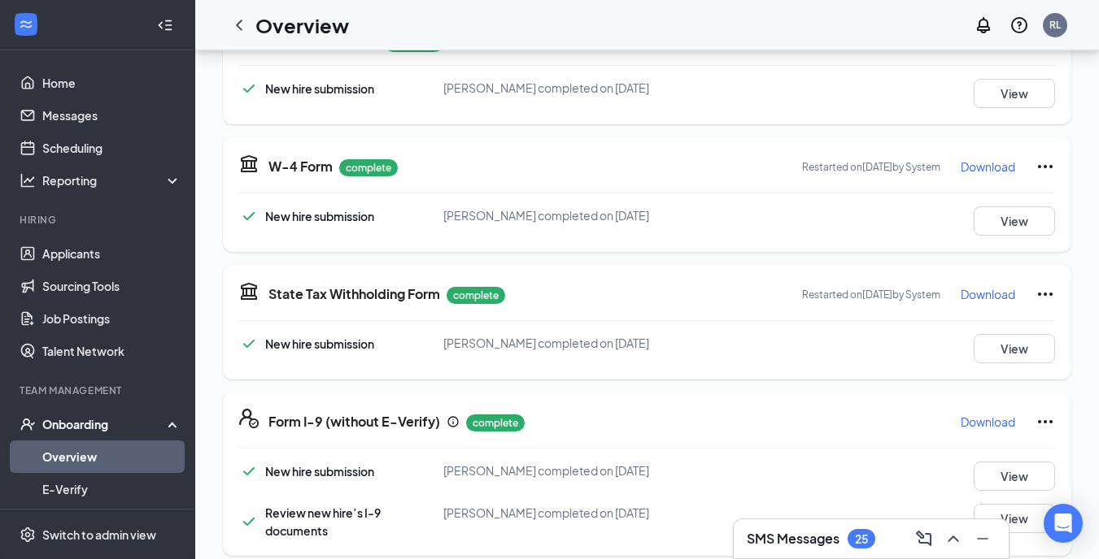
click at [62, 457] on link "Overview" at bounding box center [111, 457] width 139 height 33
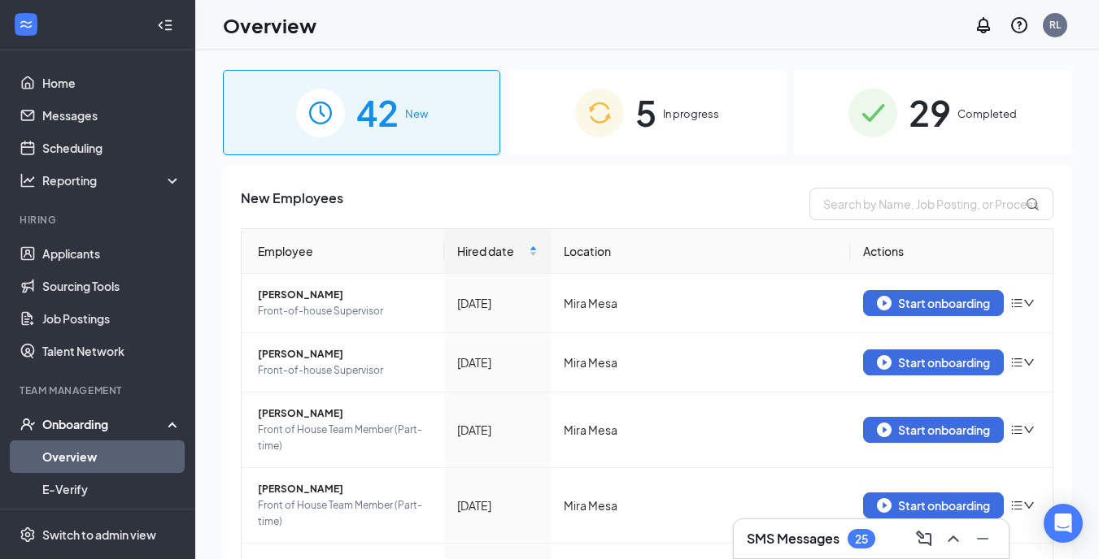
click at [681, 125] on div "5 In progress" at bounding box center [646, 112] width 277 height 85
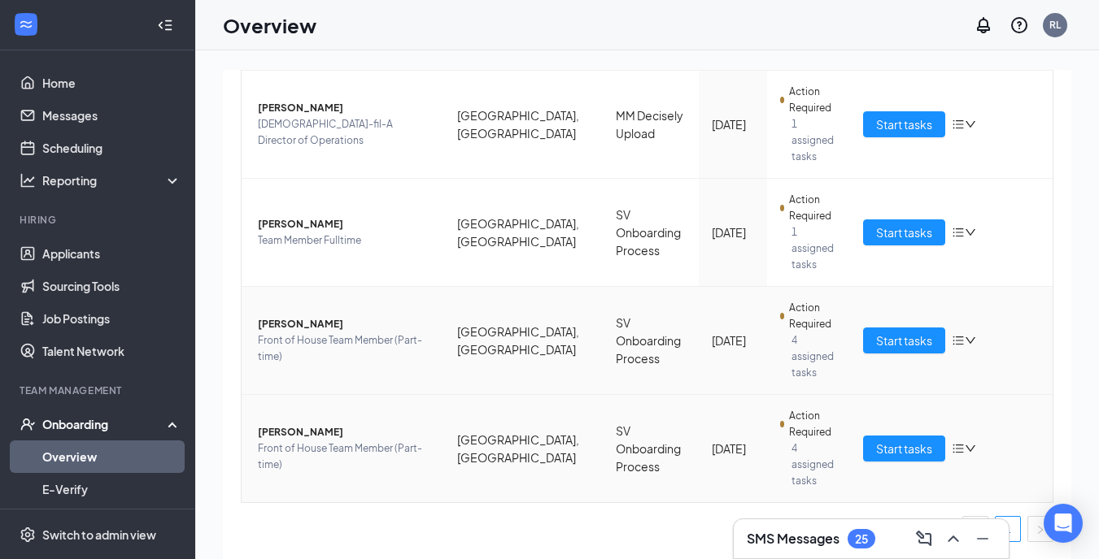
scroll to position [329, 0]
click at [904, 441] on span "Start tasks" at bounding box center [904, 449] width 56 height 18
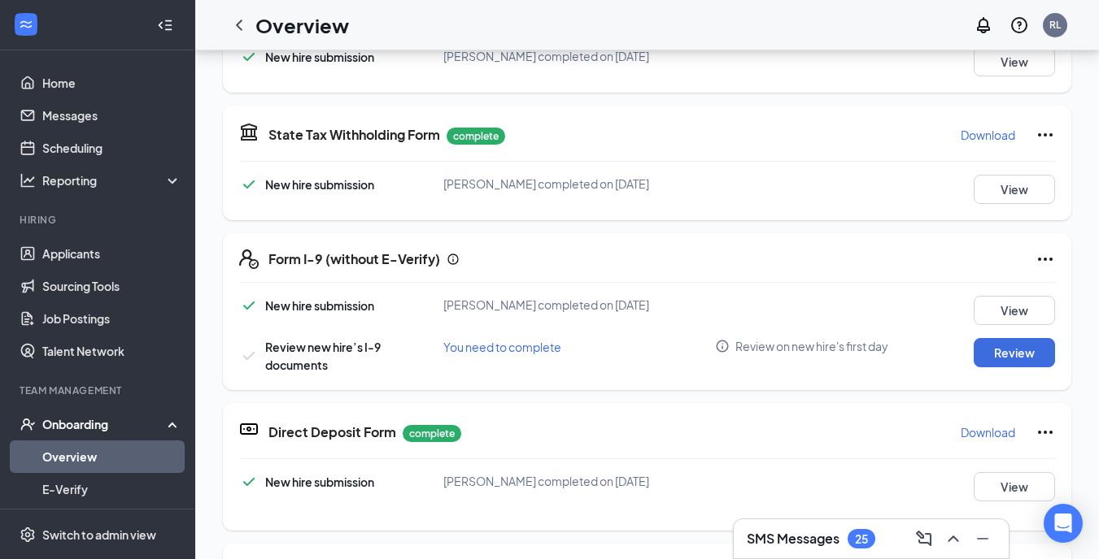
scroll to position [137, 0]
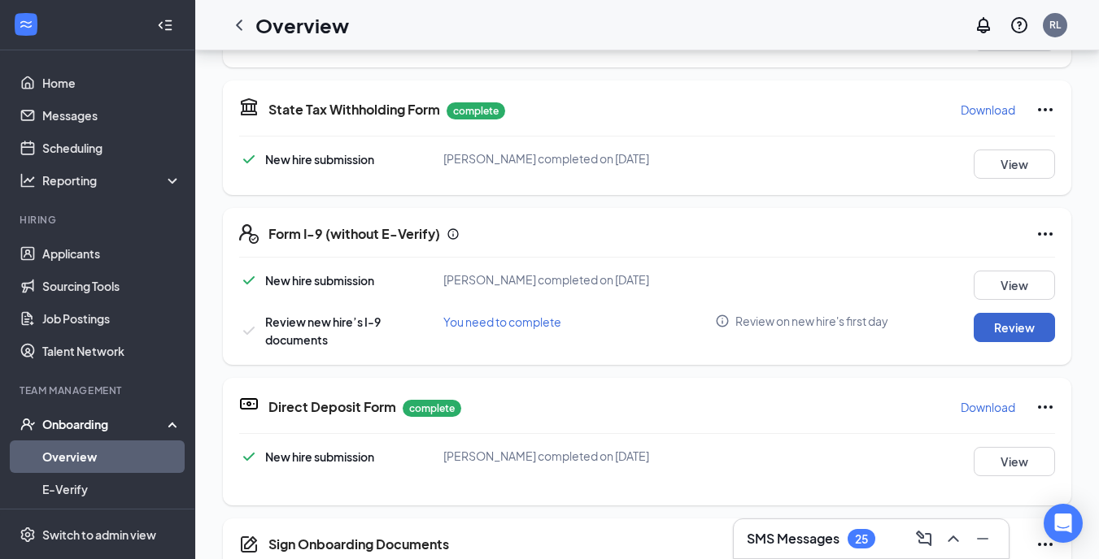
click at [1004, 324] on button "Review" at bounding box center [1013, 327] width 81 height 29
type input "[DATE]"
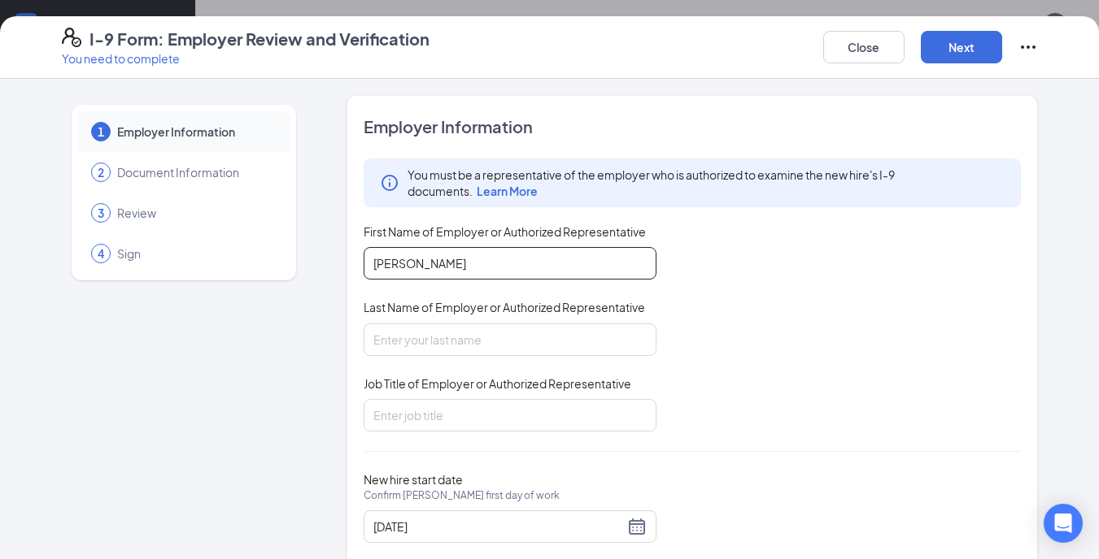
type input "[PERSON_NAME]"
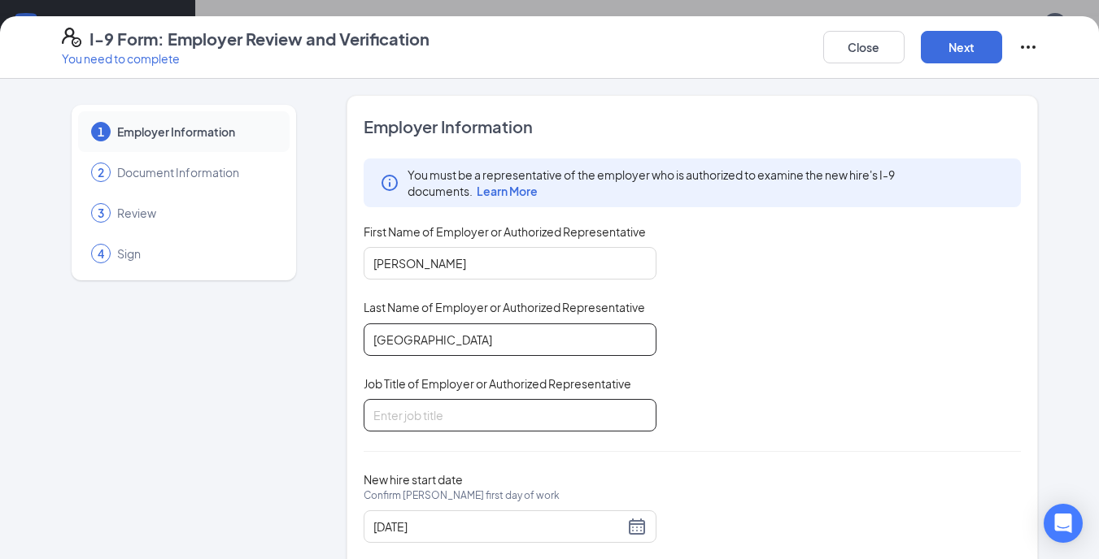
type input "[GEOGRAPHIC_DATA]"
type input "J"
type input "Human Resources Director"
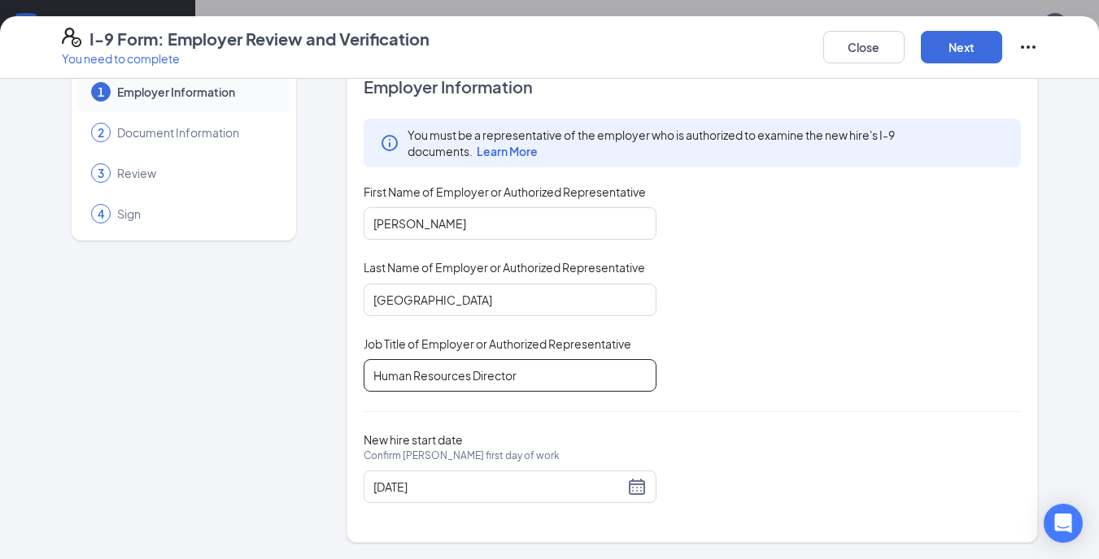
scroll to position [39, 0]
click at [974, 49] on button "Next" at bounding box center [960, 47] width 81 height 33
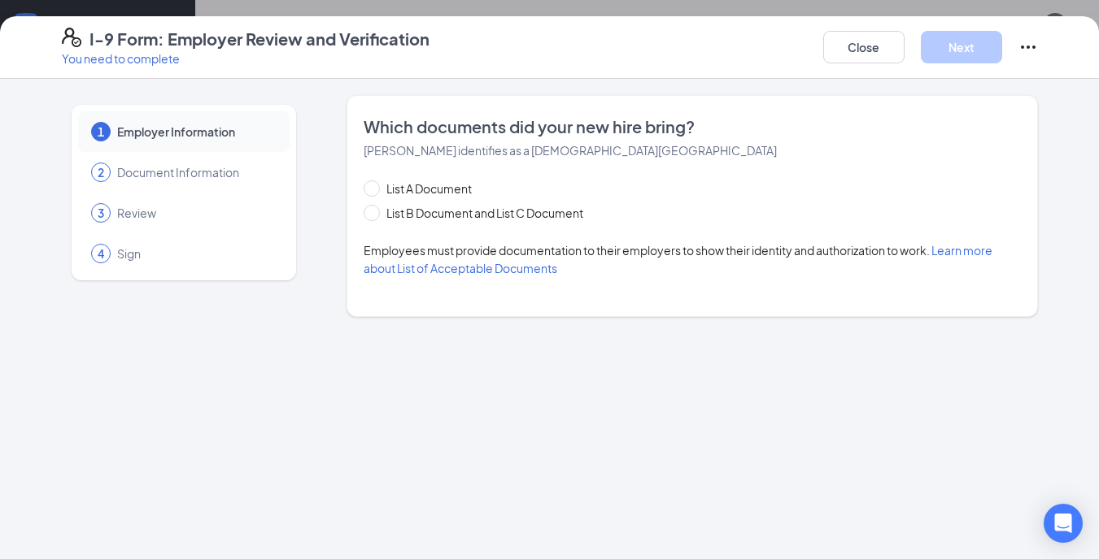
scroll to position [0, 0]
click at [373, 217] on span at bounding box center [371, 213] width 16 height 16
click at [373, 216] on input "List B Document and List C Document" at bounding box center [368, 210] width 11 height 11
radio input "true"
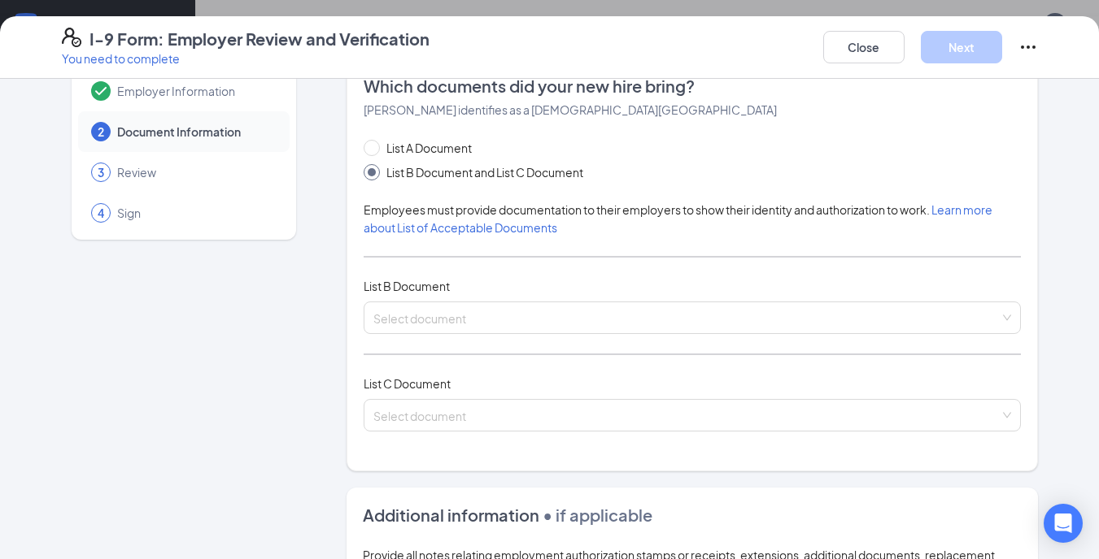
scroll to position [62, 0]
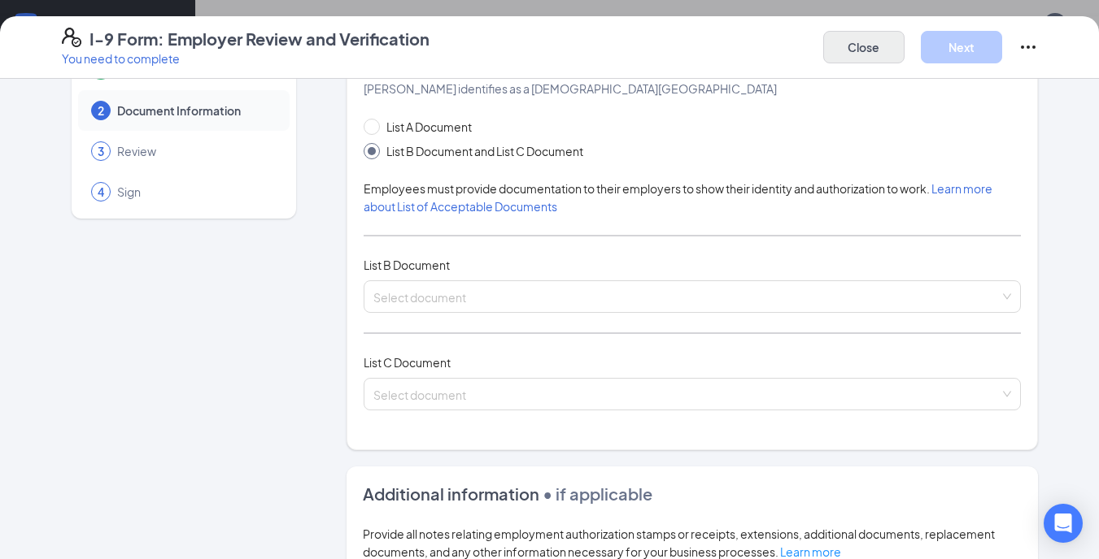
click at [867, 47] on button "Close" at bounding box center [863, 47] width 81 height 33
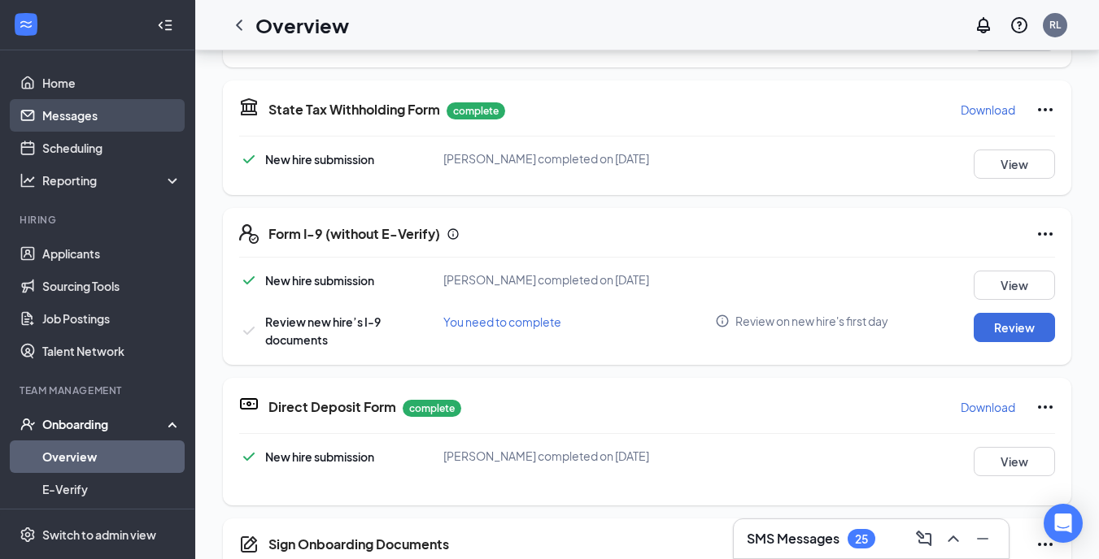
click at [63, 110] on link "Messages" at bounding box center [111, 115] width 139 height 33
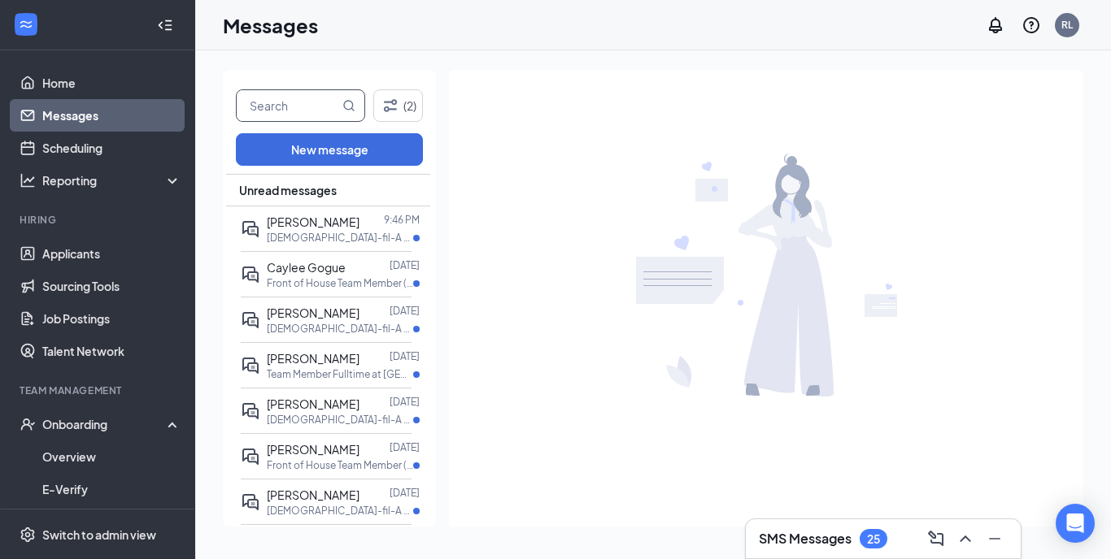
click at [284, 111] on input "text" at bounding box center [288, 105] width 102 height 31
type input "asia"
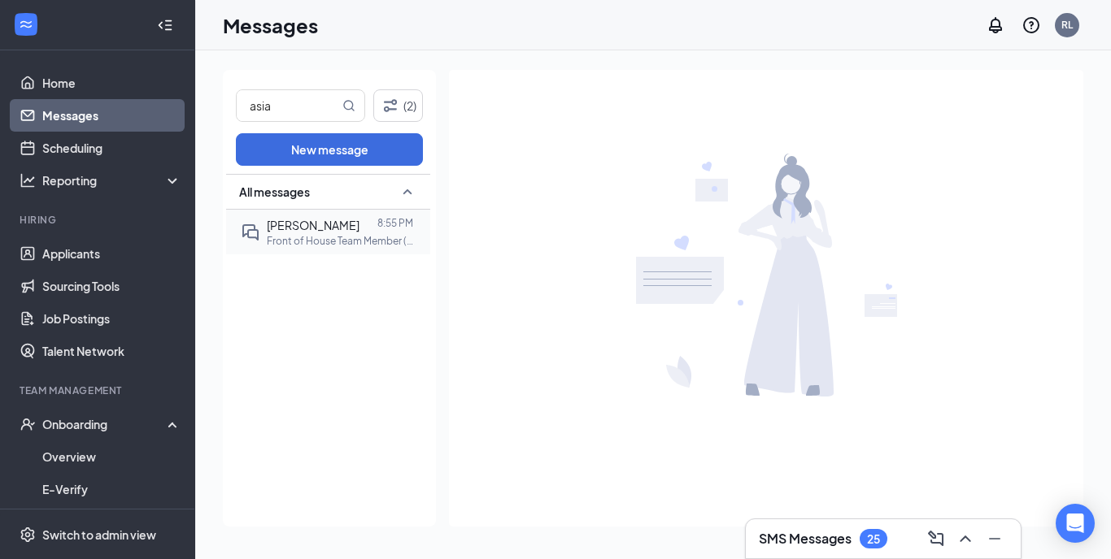
click at [322, 237] on p "Front of House Team Member (Part-time) at [GEOGRAPHIC_DATA], [GEOGRAPHIC_DATA]" at bounding box center [340, 241] width 146 height 14
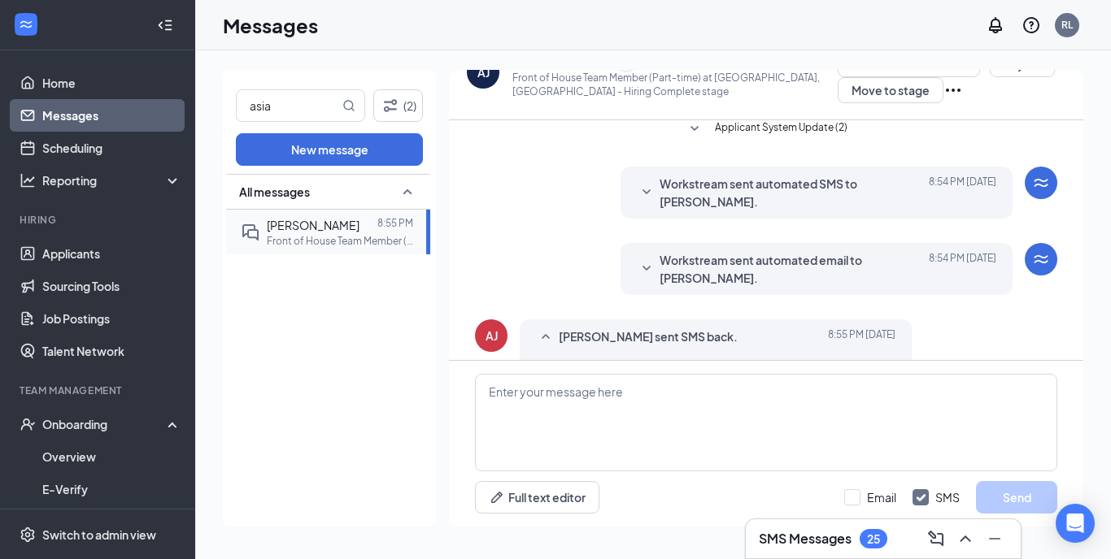
scroll to position [575, 0]
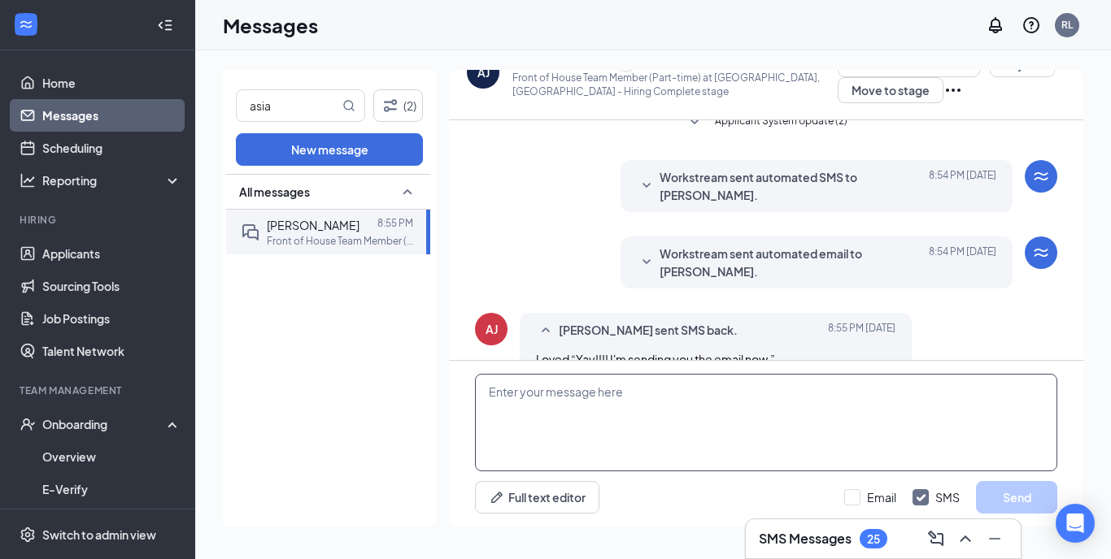
click at [542, 416] on textarea at bounding box center [766, 423] width 582 height 98
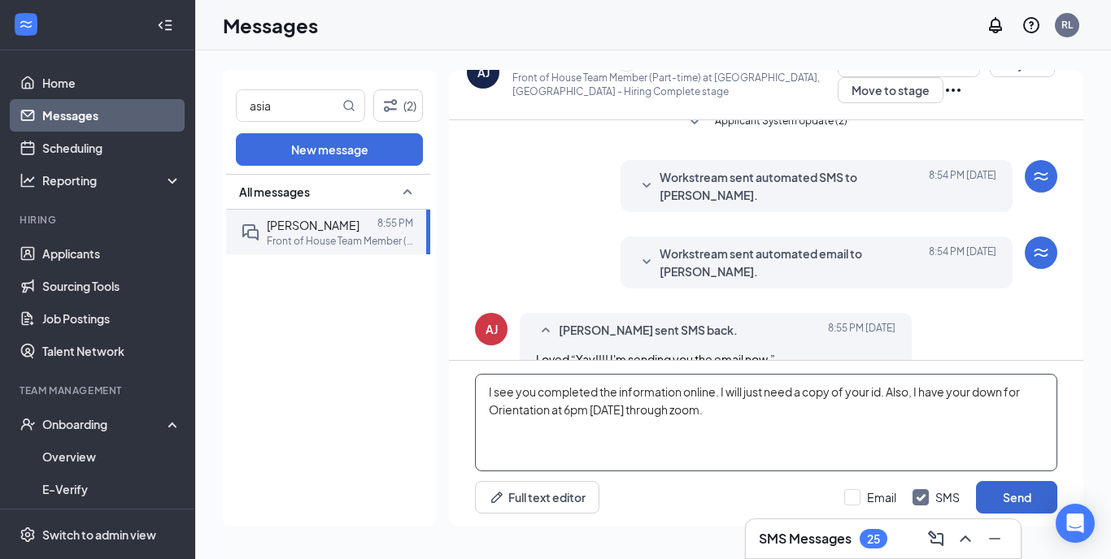
type textarea "I see you completed the information online. I will just need a copy of your id.…"
click at [1030, 488] on button "Send" at bounding box center [1016, 497] width 81 height 33
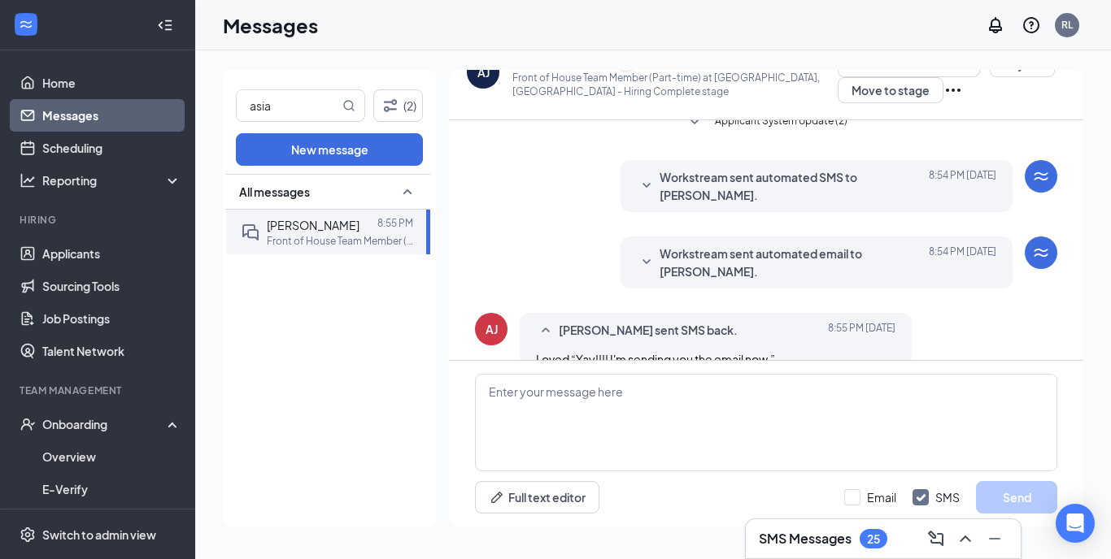
scroll to position [699, 0]
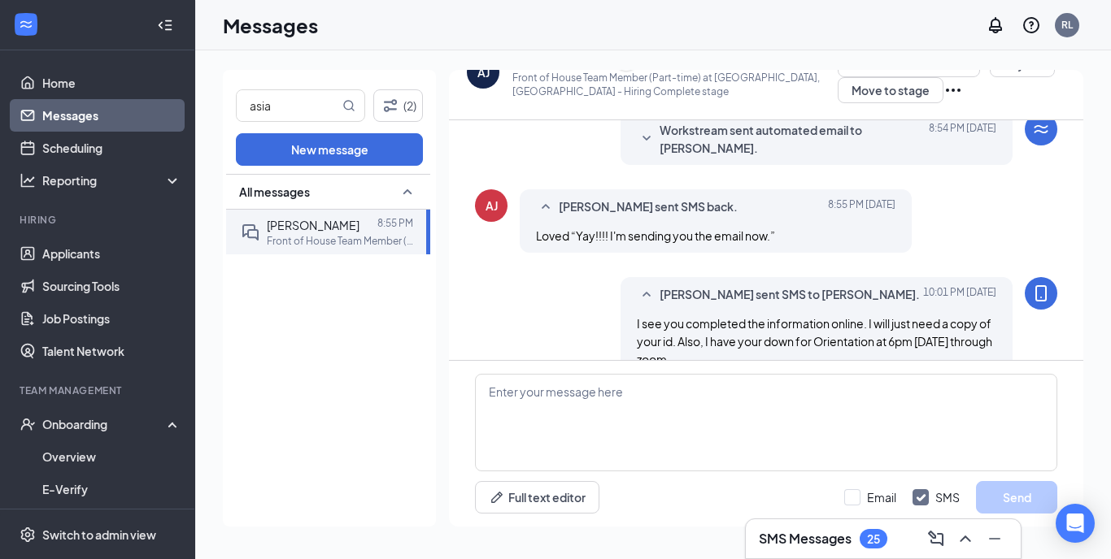
click at [483, 78] on div "AJ" at bounding box center [483, 72] width 12 height 16
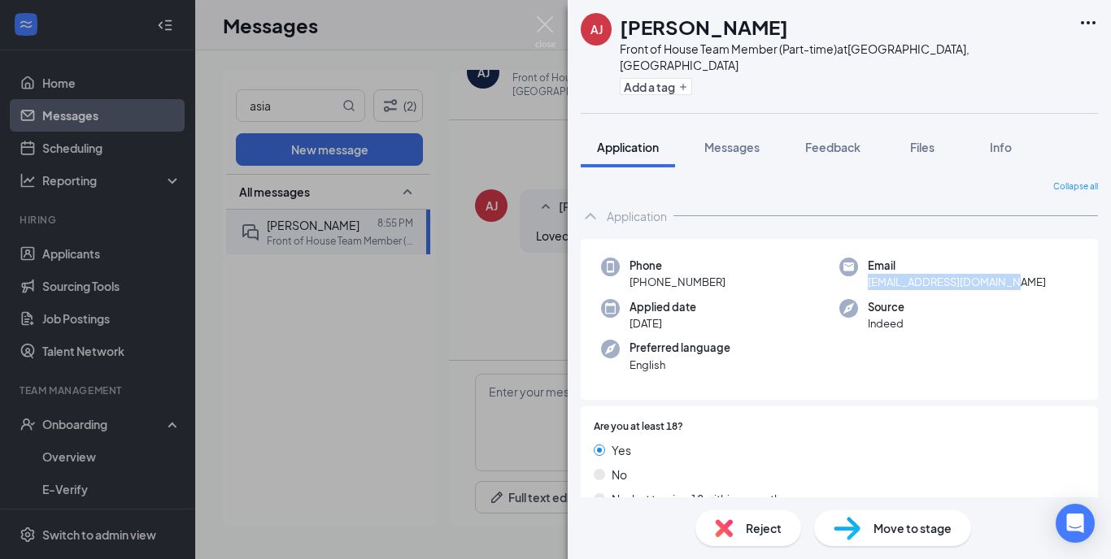
drag, startPoint x: 852, startPoint y: 263, endPoint x: 1003, endPoint y: 261, distance: 151.3
click at [1003, 261] on div "Email [EMAIL_ADDRESS][DOMAIN_NAME]" at bounding box center [958, 274] width 238 height 33
copy span "[EMAIL_ADDRESS][DOMAIN_NAME]"
click at [544, 22] on img at bounding box center [545, 32] width 20 height 32
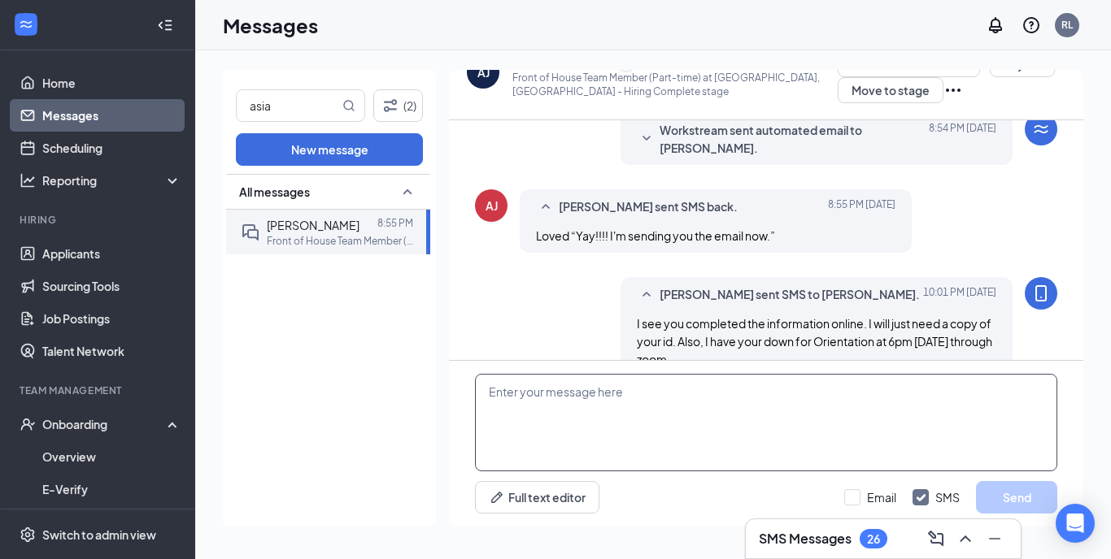
click at [525, 411] on textarea at bounding box center [766, 423] width 582 height 98
paste textarea "Here's the link for orientation with me [DATE] at 6:00PM [URL][DOMAIN_NAME][SEC…"
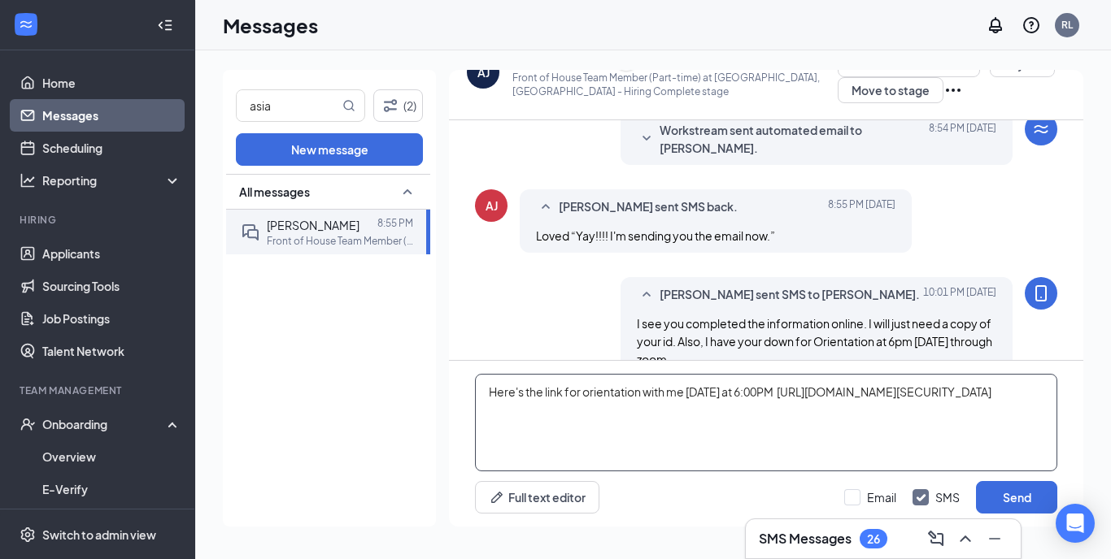
click at [803, 392] on textarea "Here's the link for orientation with me [DATE] at 6:00PM [URL][DOMAIN_NAME][SEC…" at bounding box center [766, 423] width 582 height 98
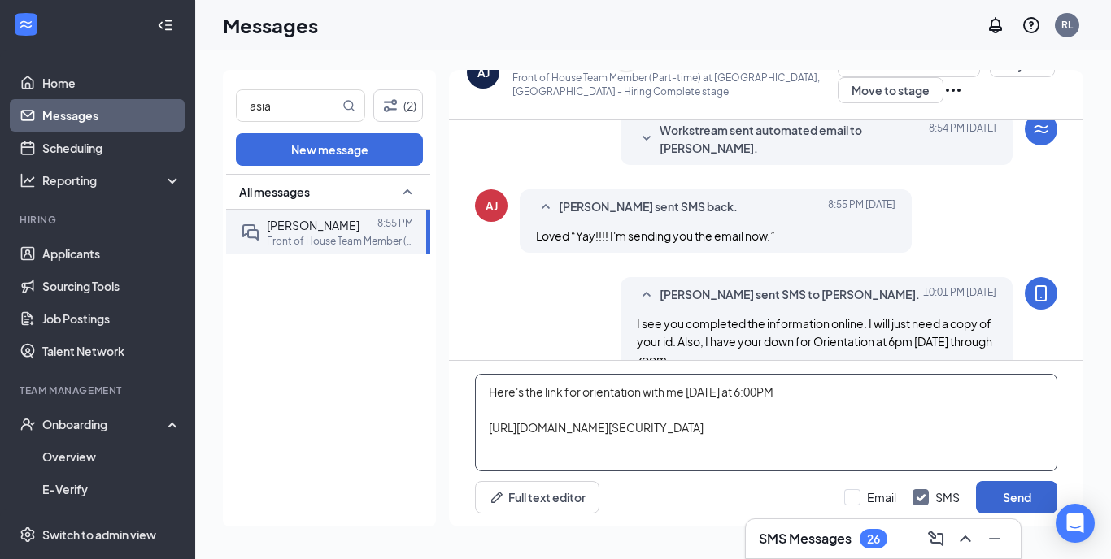
type textarea "Here's the link for orientation with me [DATE] at 6:00PM [URL][DOMAIN_NAME][SEC…"
click at [1026, 498] on button "Send" at bounding box center [1016, 497] width 81 height 33
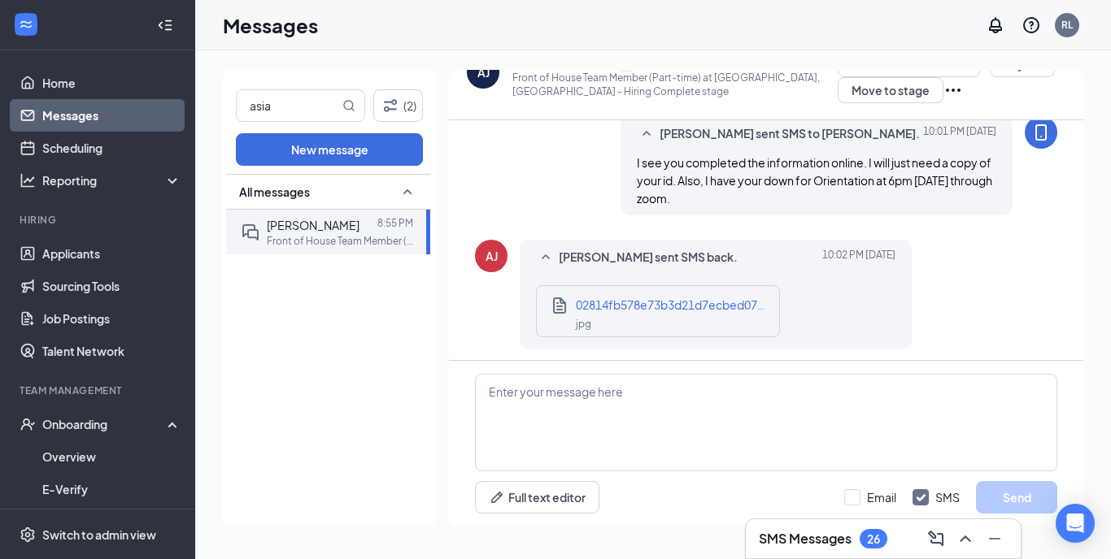
scroll to position [886, 0]
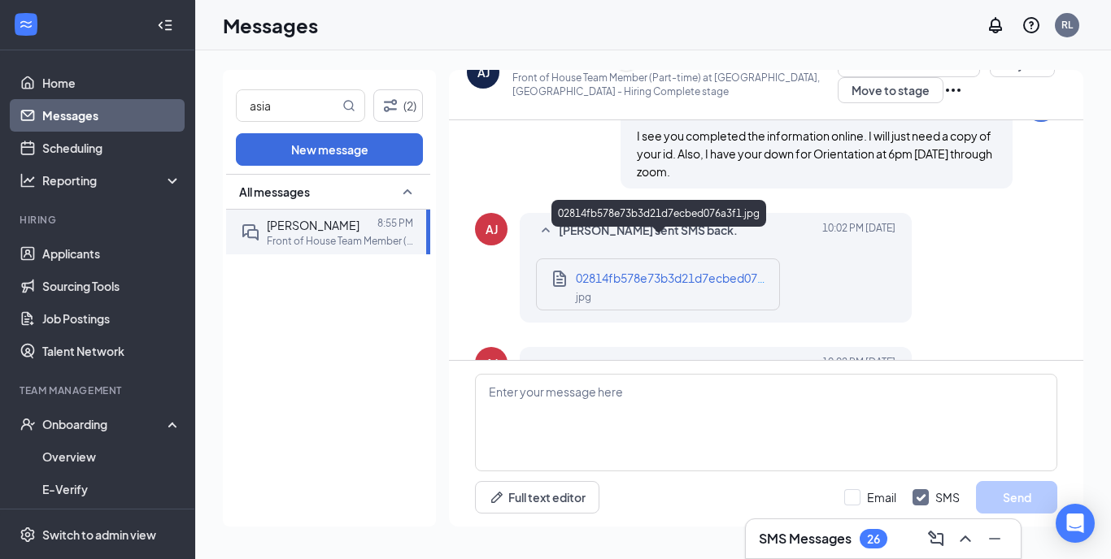
click at [671, 271] on span "02814fb578e73b3d21d7ecbed076a3f1.jpg" at bounding box center [692, 278] width 233 height 15
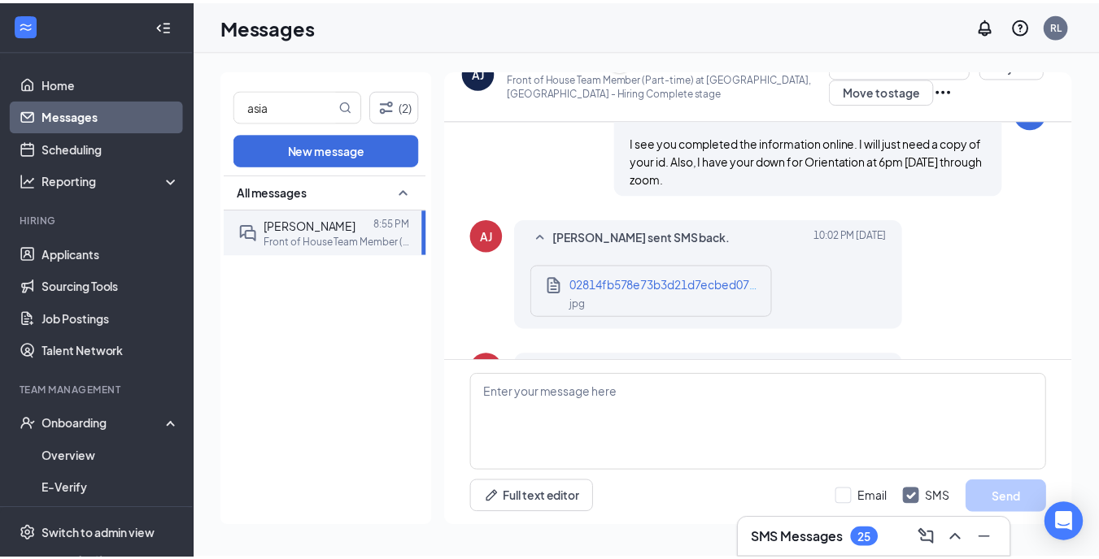
scroll to position [885, 0]
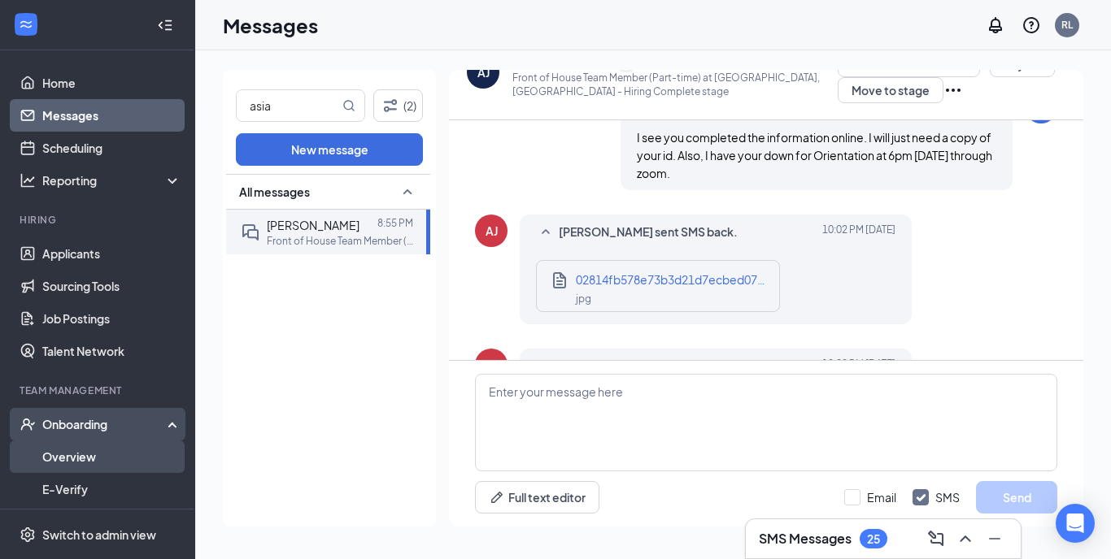
click at [75, 455] on link "Overview" at bounding box center [111, 457] width 139 height 33
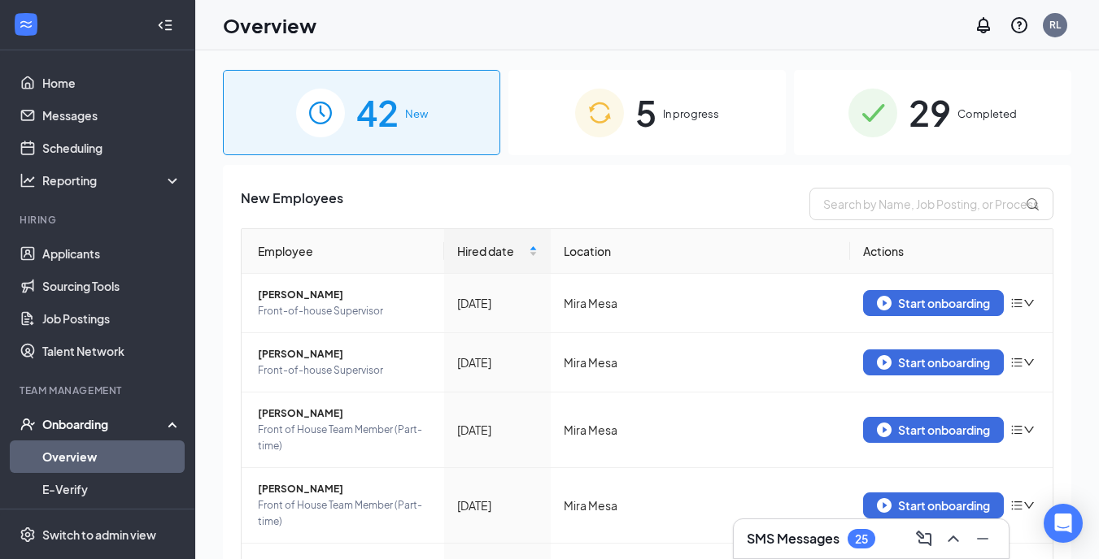
click at [685, 124] on div "5 In progress" at bounding box center [646, 112] width 277 height 85
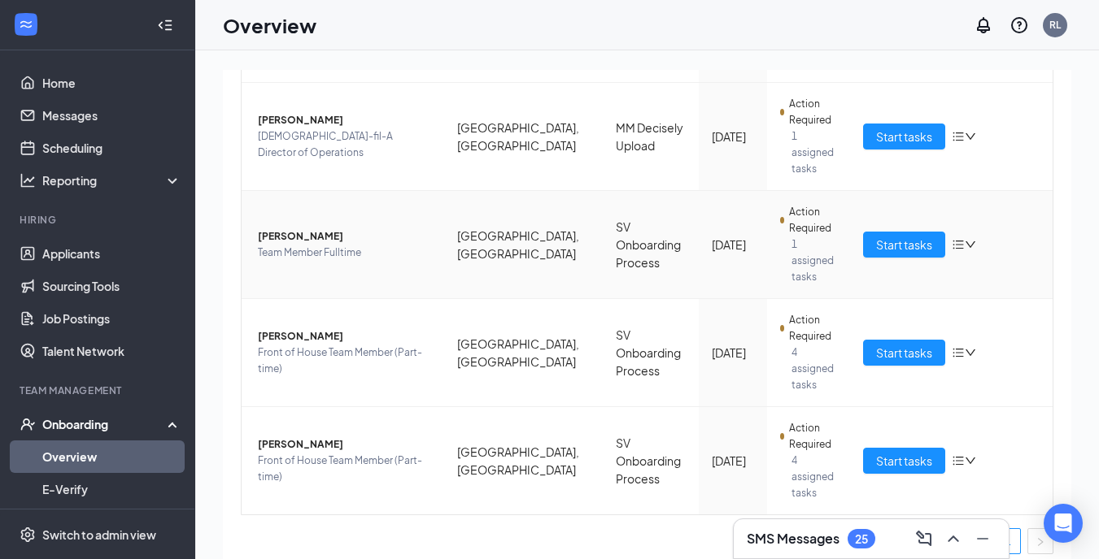
scroll to position [328, 0]
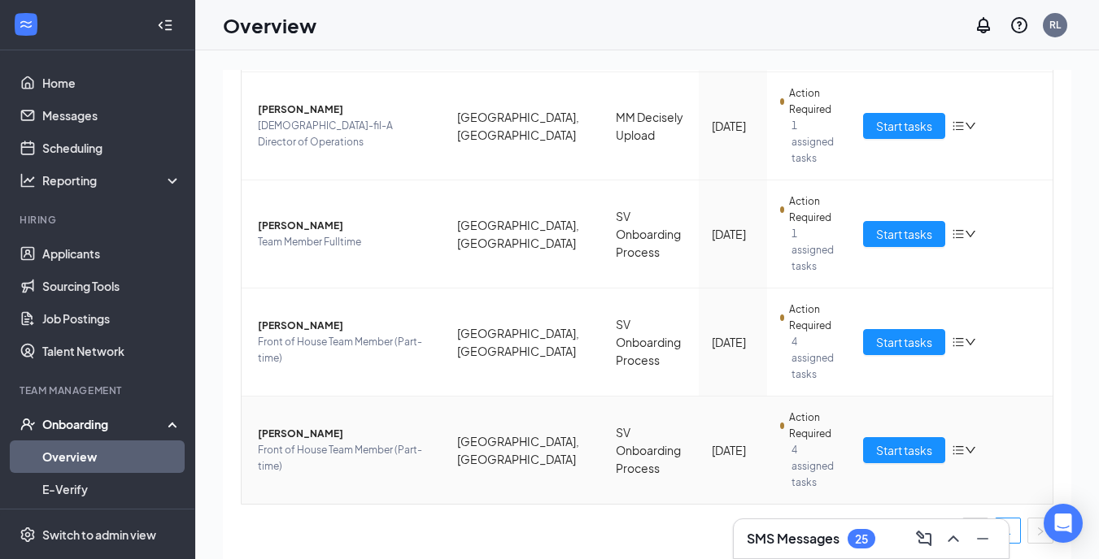
click at [278, 435] on span "[PERSON_NAME]" at bounding box center [344, 434] width 173 height 16
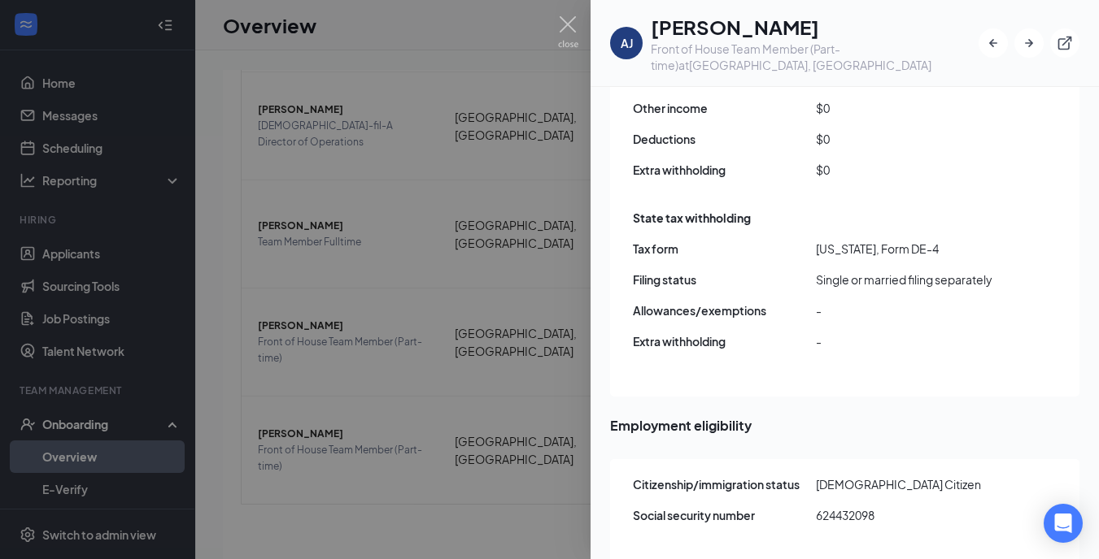
scroll to position [1689, 0]
drag, startPoint x: 818, startPoint y: 498, endPoint x: 877, endPoint y: 498, distance: 58.5
click at [878, 507] on span "624432098" at bounding box center [907, 516] width 183 height 18
copy span "624432098"
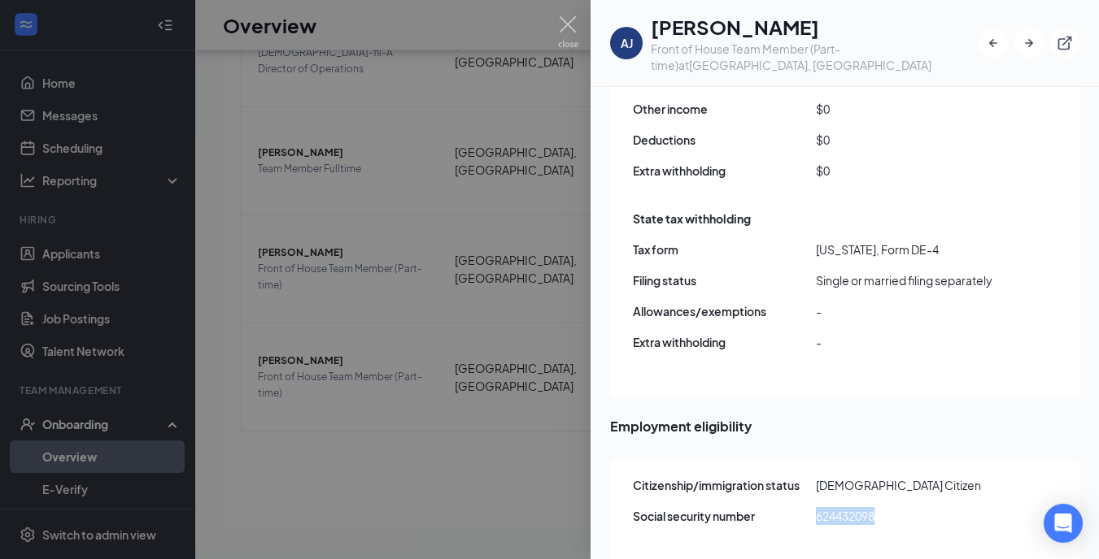
scroll to position [73, 0]
click at [564, 22] on img at bounding box center [568, 32] width 20 height 32
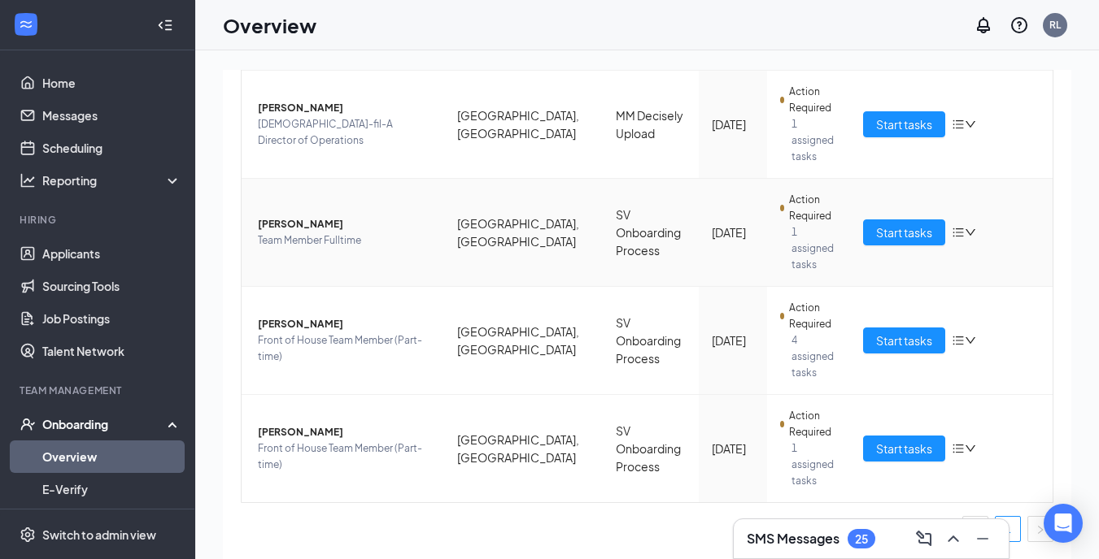
scroll to position [329, 0]
click at [885, 448] on span "Start tasks" at bounding box center [904, 449] width 56 height 18
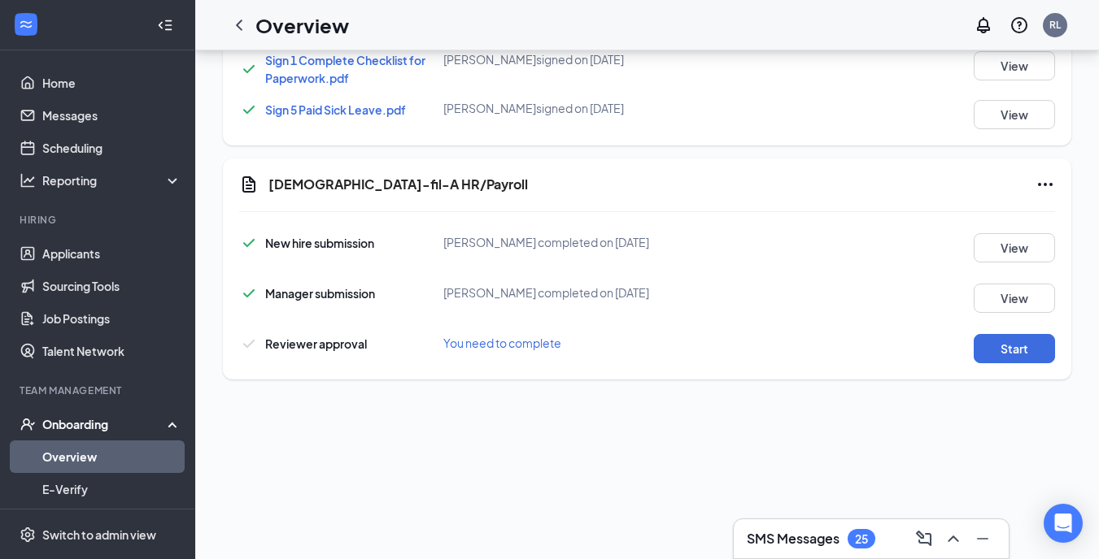
scroll to position [1258, 0]
click at [1005, 355] on button "Start" at bounding box center [1013, 348] width 81 height 29
